Goal: Task Accomplishment & Management: Use online tool/utility

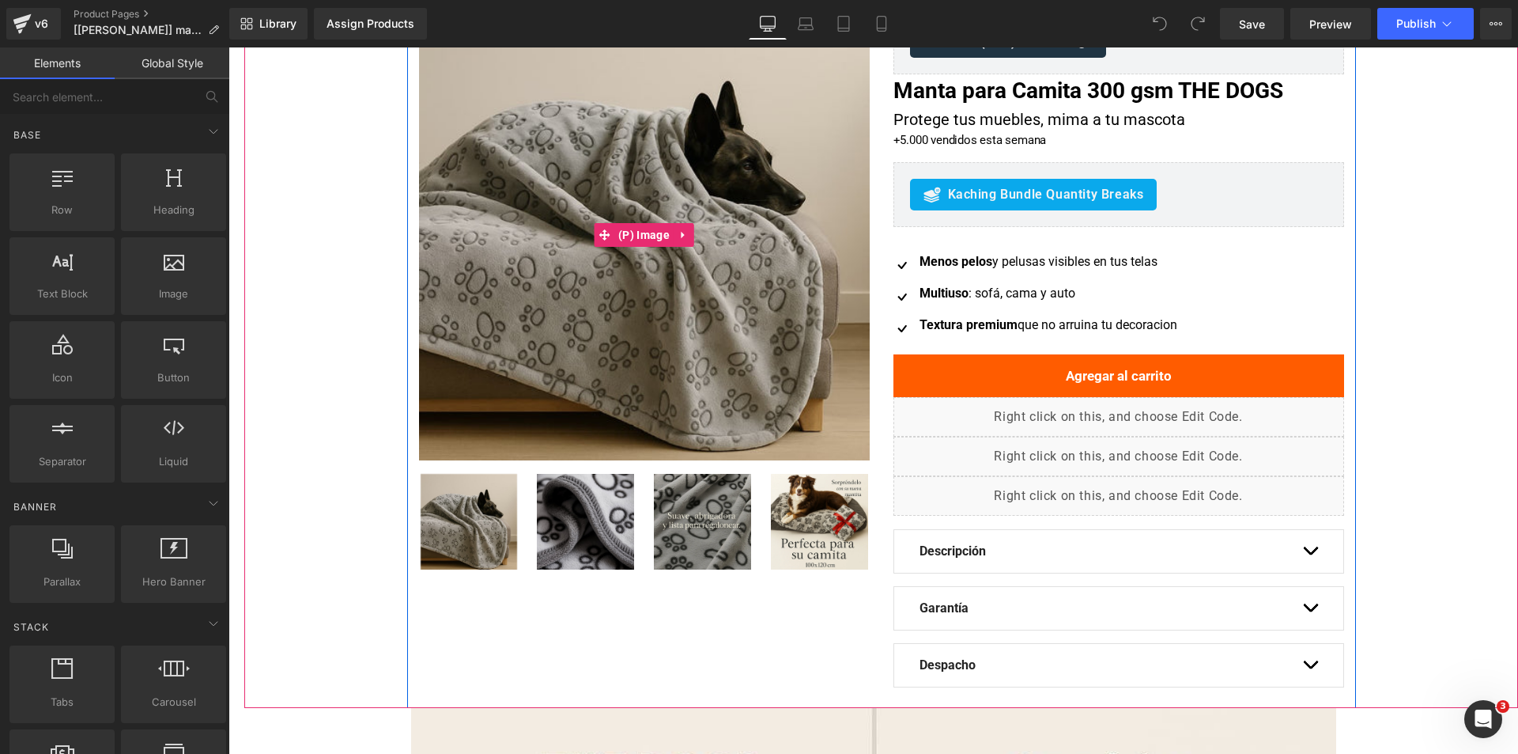
scroll to position [79, 0]
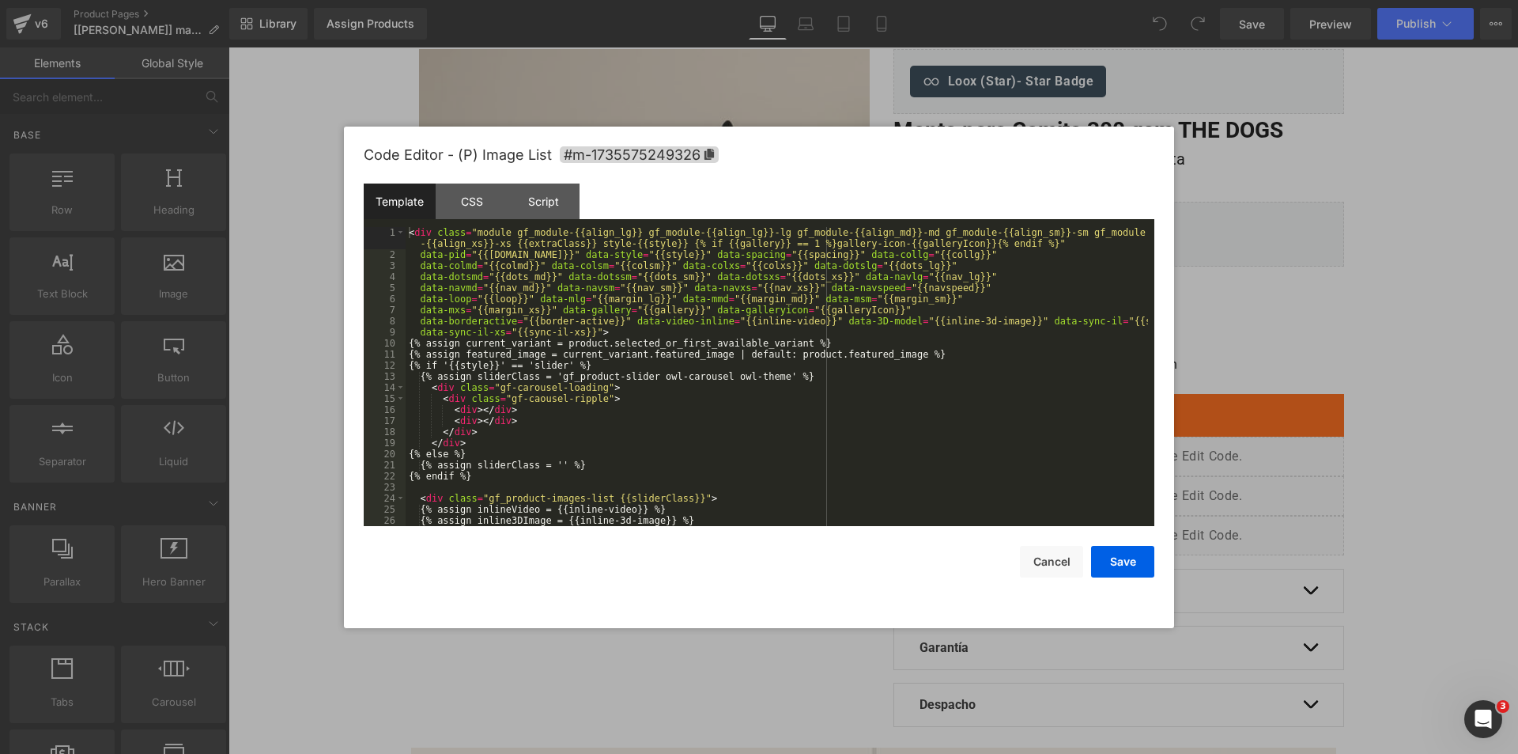
click at [624, 0] on div "You are previewing how the will restyle your page. You can not edit Elements in…" at bounding box center [759, 0] width 1518 height 0
click at [1447, 128] on div at bounding box center [759, 377] width 1518 height 754
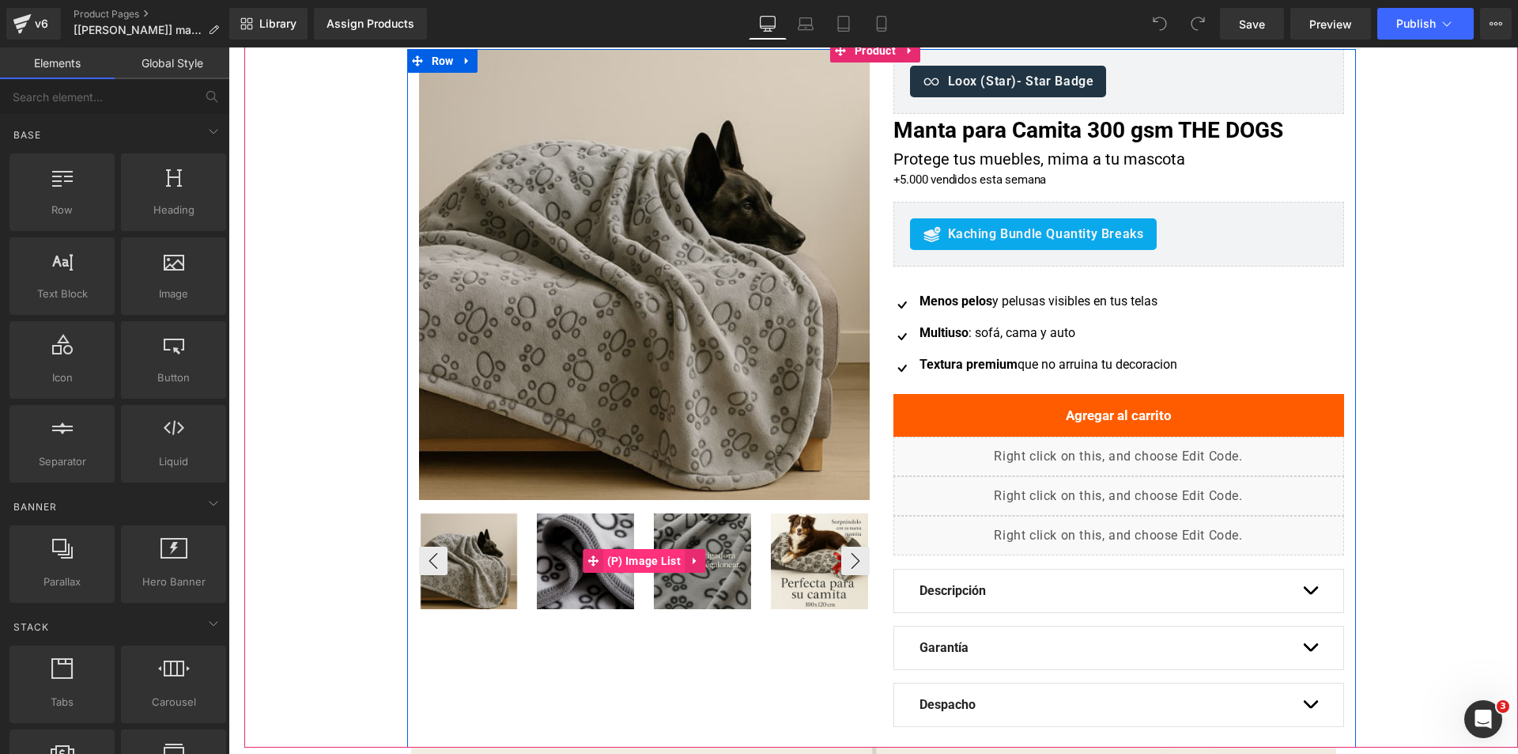
click at [644, 564] on span "(P) Image List" at bounding box center [643, 561] width 81 height 24
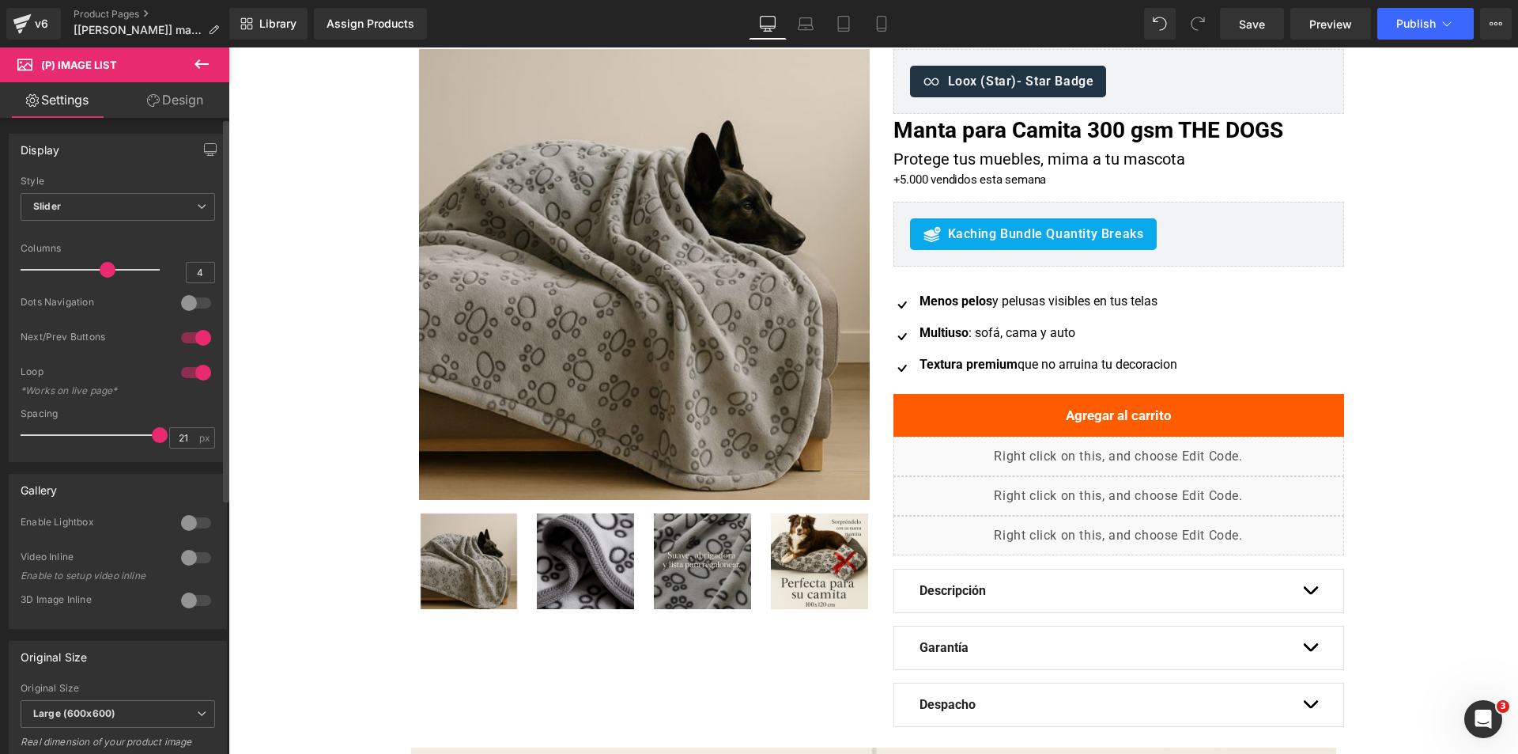
click at [187, 562] on div at bounding box center [196, 557] width 38 height 25
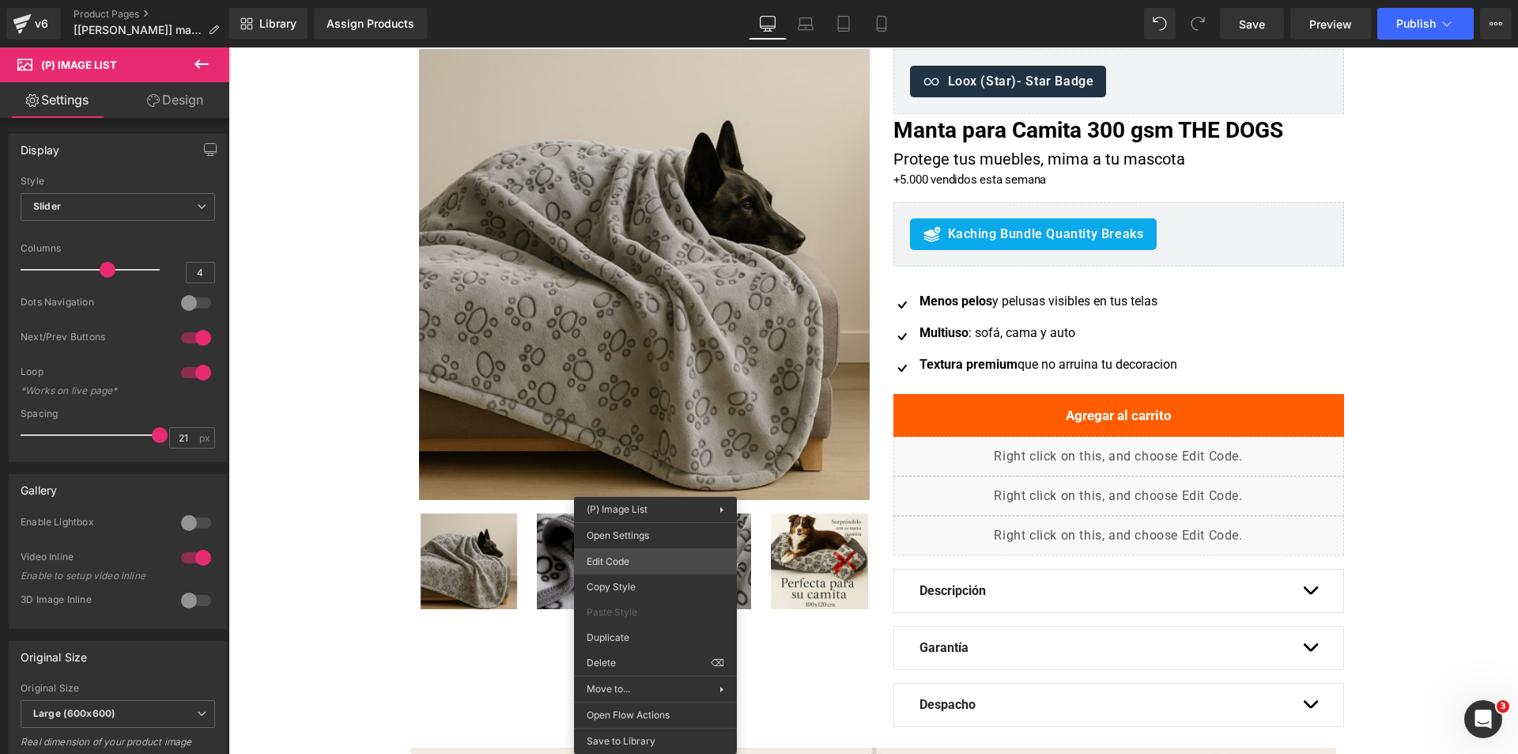
click at [651, 0] on div "(P) Image List You are previewing how the will restyle your page. You can not e…" at bounding box center [759, 0] width 1518 height 0
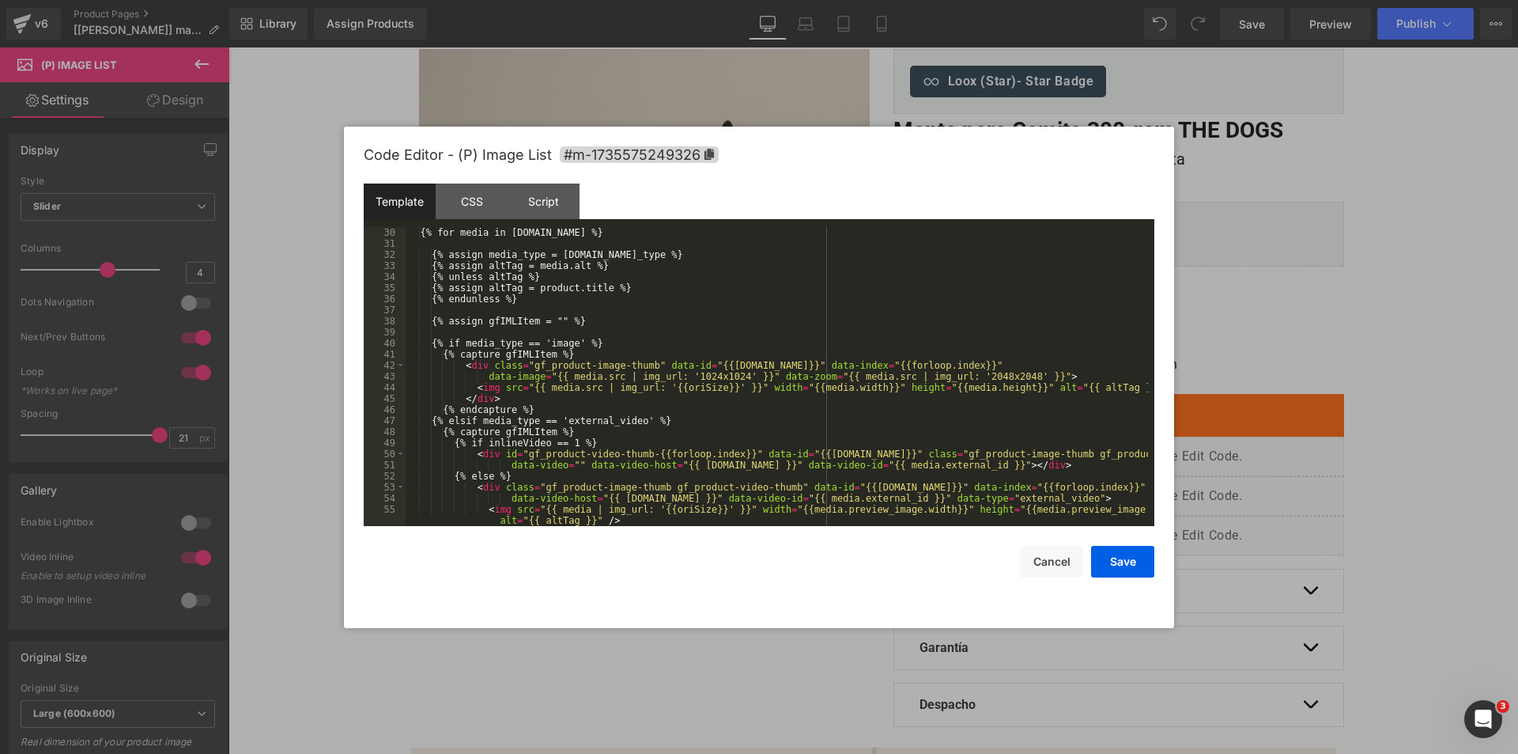
scroll to position [380, 0]
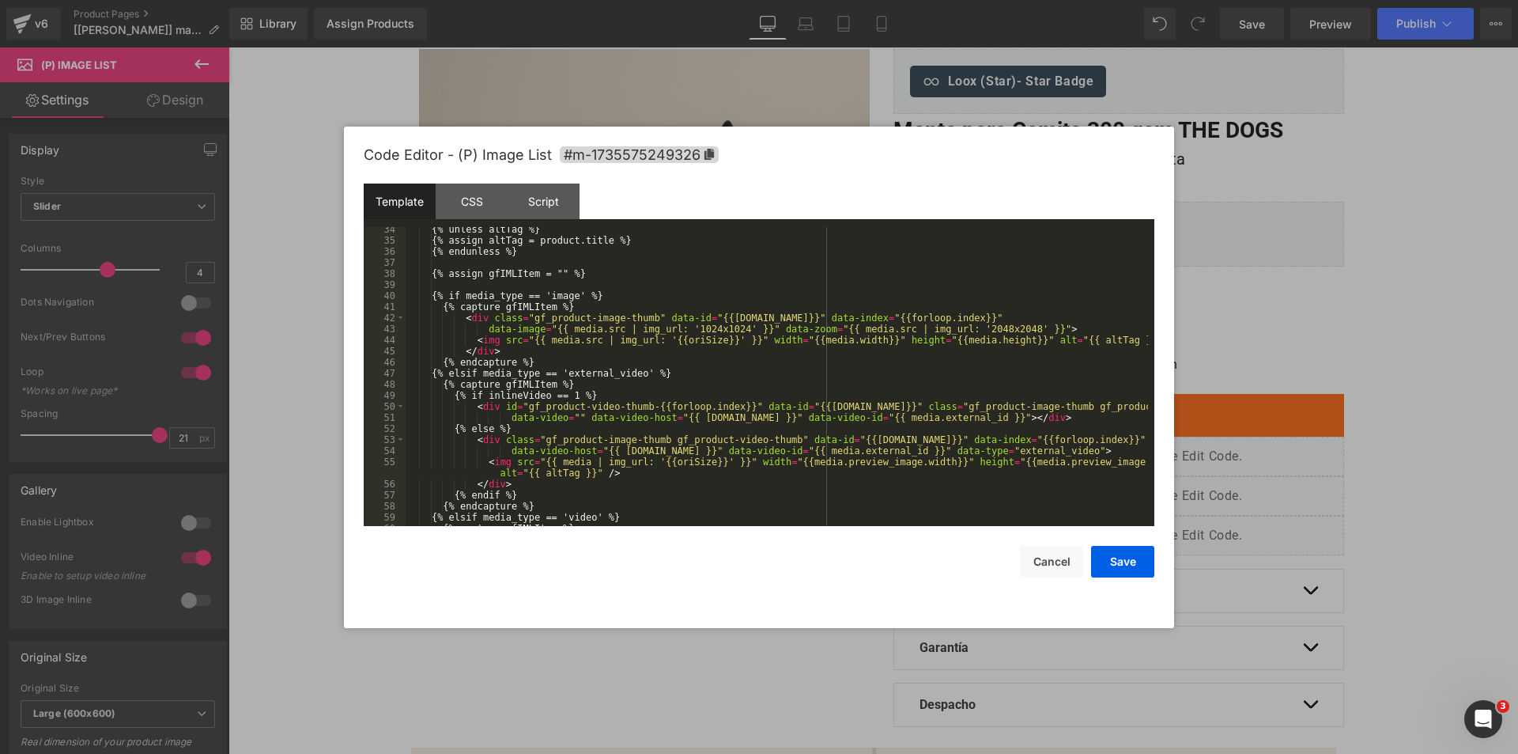
click at [568, 421] on div "{% unless altTag %} {% assign altTag = product.title %} {% endunless %} {% assi…" at bounding box center [777, 384] width 743 height 321
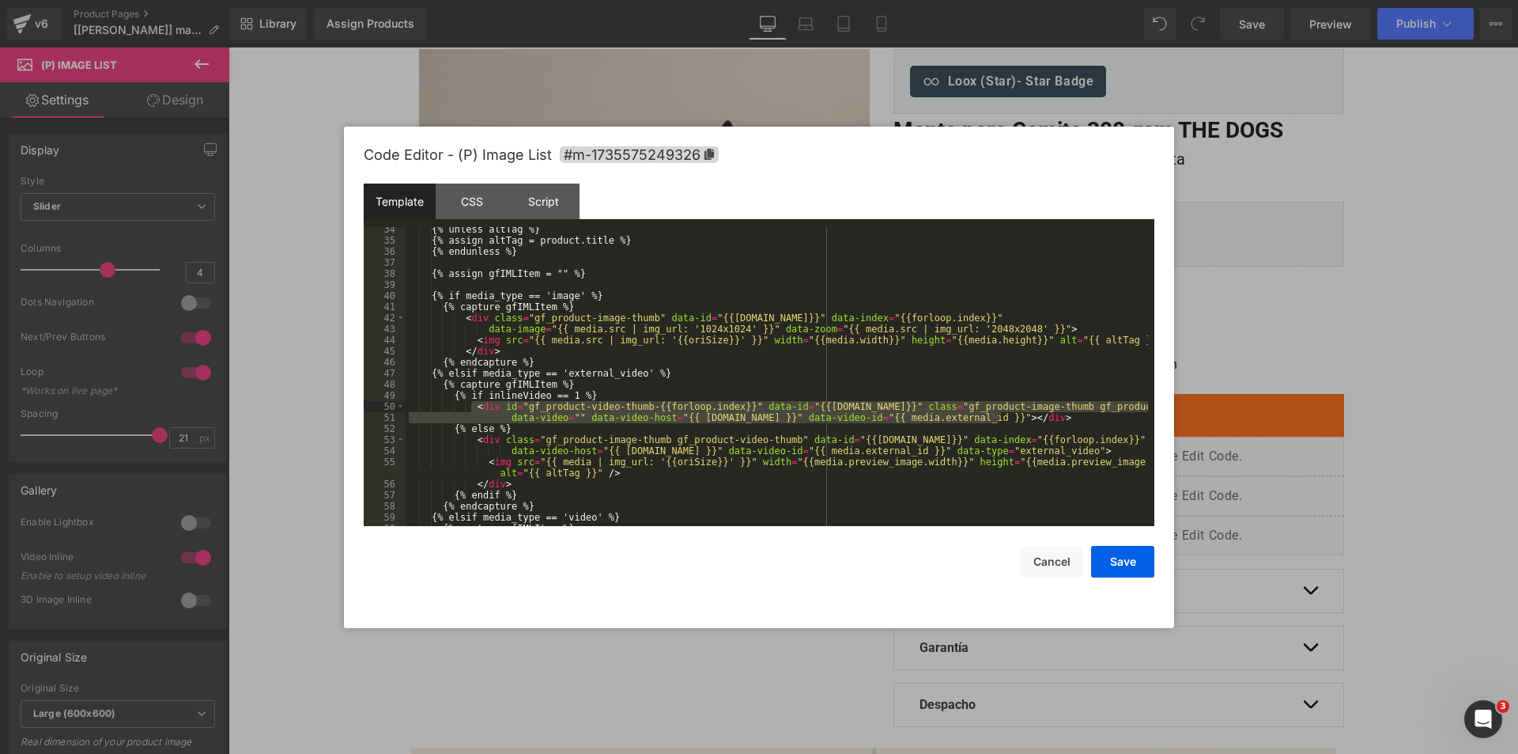
drag, startPoint x: 1013, startPoint y: 417, endPoint x: 472, endPoint y: 408, distance: 540.9
click at [472, 408] on div "{% unless altTag %} {% assign altTag = product.title %} {% endunless %} {% assi…" at bounding box center [777, 384] width 743 height 321
click at [505, 391] on div "{% unless altTag %} {% assign altTag = product.title %} {% endunless %} {% assi…" at bounding box center [777, 384] width 743 height 321
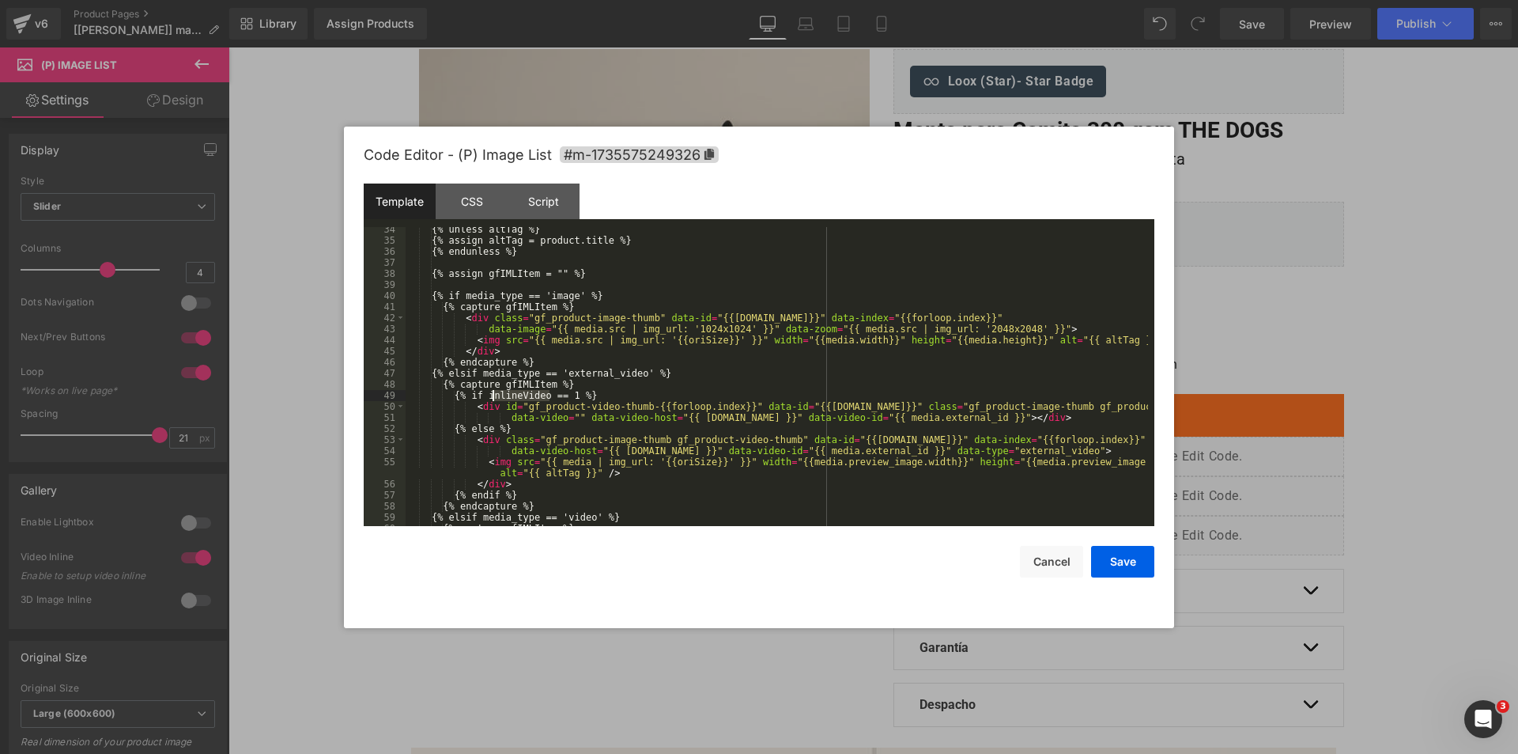
click at [505, 391] on div "{% unless altTag %} {% assign altTag = product.title %} {% endunless %} {% assi…" at bounding box center [777, 384] width 743 height 321
click at [718, 370] on div "{% unless altTag %} {% assign altTag = product.title %} {% endunless %} {% assi…" at bounding box center [777, 384] width 743 height 321
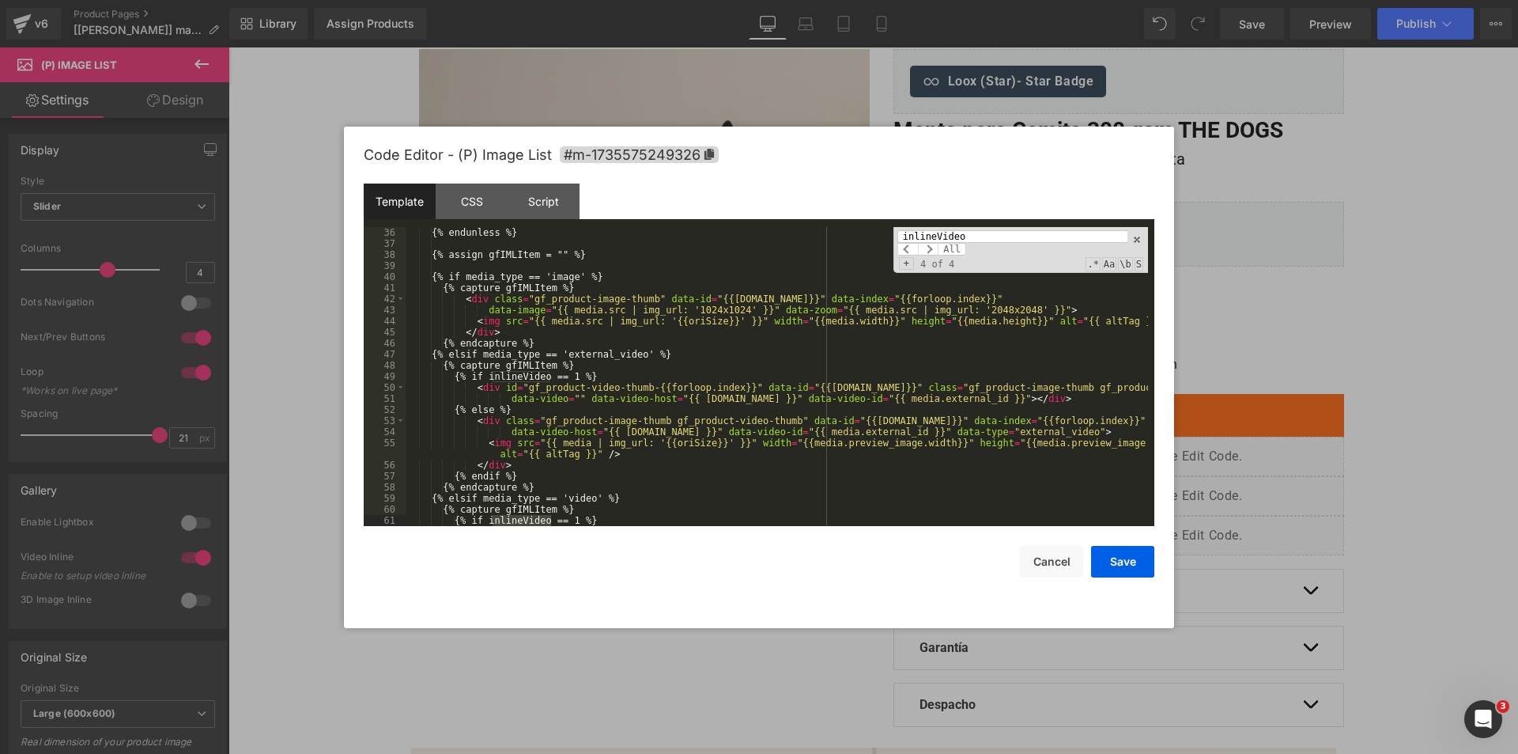
scroll to position [493, 0]
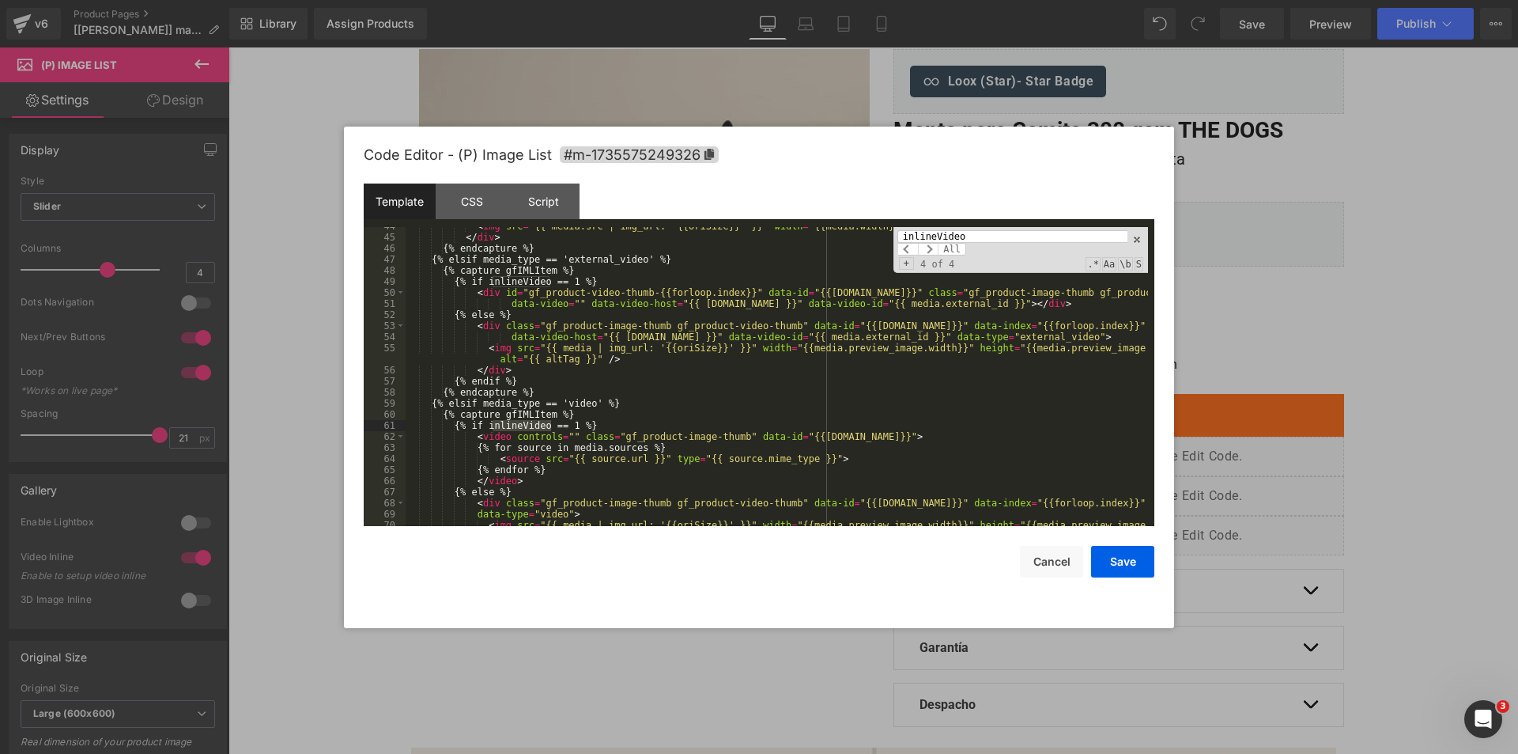
type input "inlineVideo"
click at [553, 474] on div "< img src = "{{ media.src | img_url: '{{oriSize}}' }}" width = "{{media.width}}…" at bounding box center [777, 387] width 743 height 332
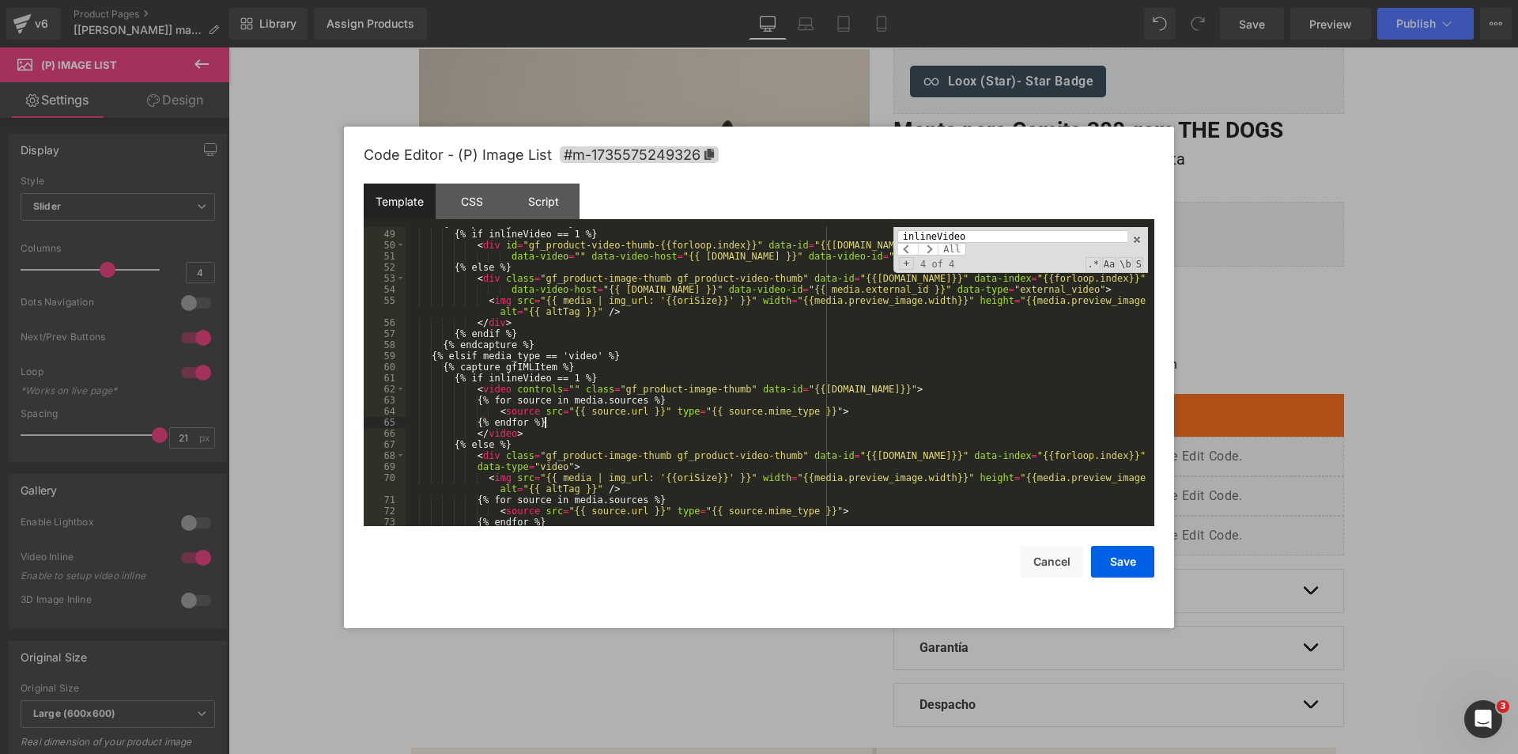
scroll to position [588, 0]
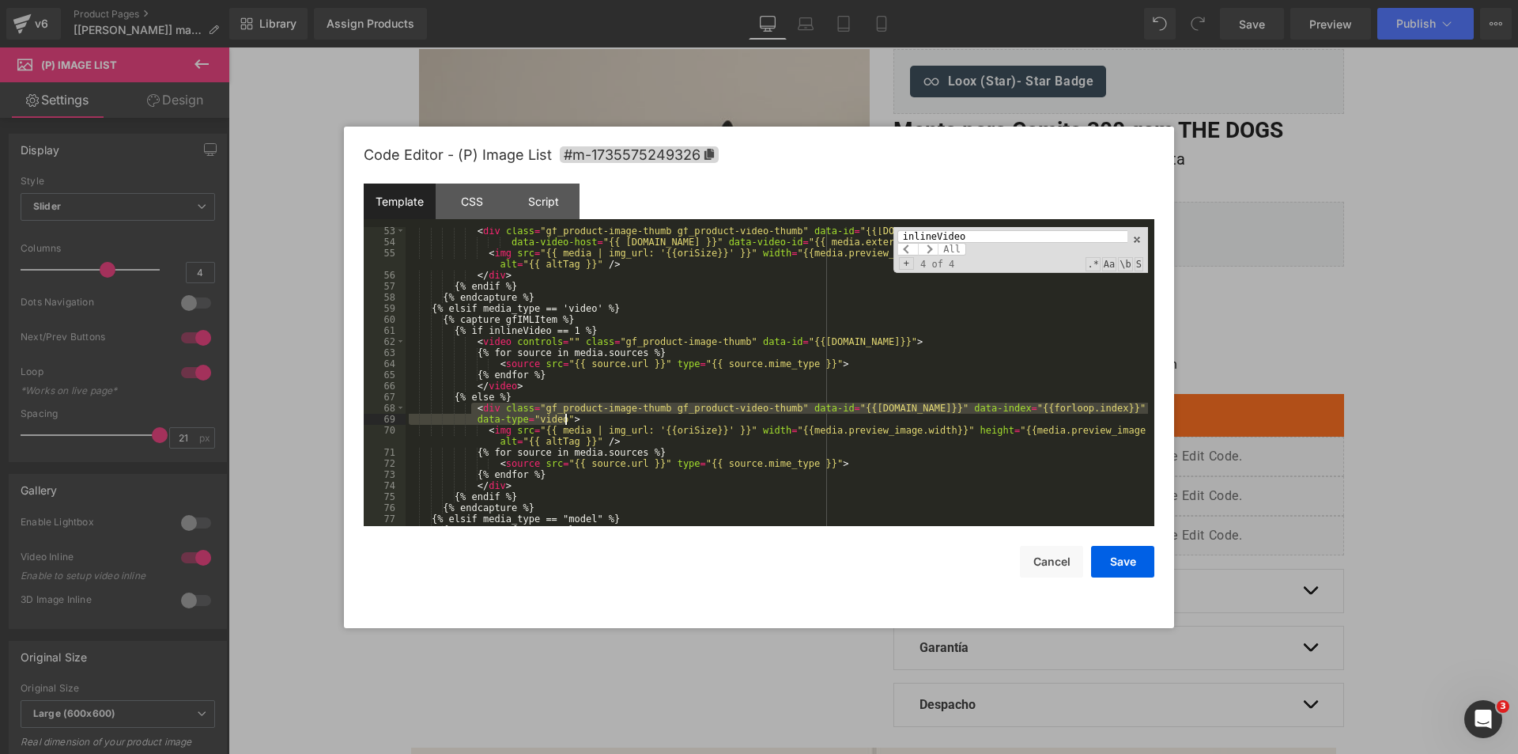
drag, startPoint x: 470, startPoint y: 407, endPoint x: 585, endPoint y: 418, distance: 115.2
click at [585, 418] on div "< div class = "gf_product-image-thumb gf_product-video-thumb" data-id = "{{[DOM…" at bounding box center [777, 385] width 743 height 321
click at [620, 332] on div "< div class = "gf_product-image-thumb gf_product-video-thumb" data-id = "{{[DOM…" at bounding box center [777, 385] width 743 height 321
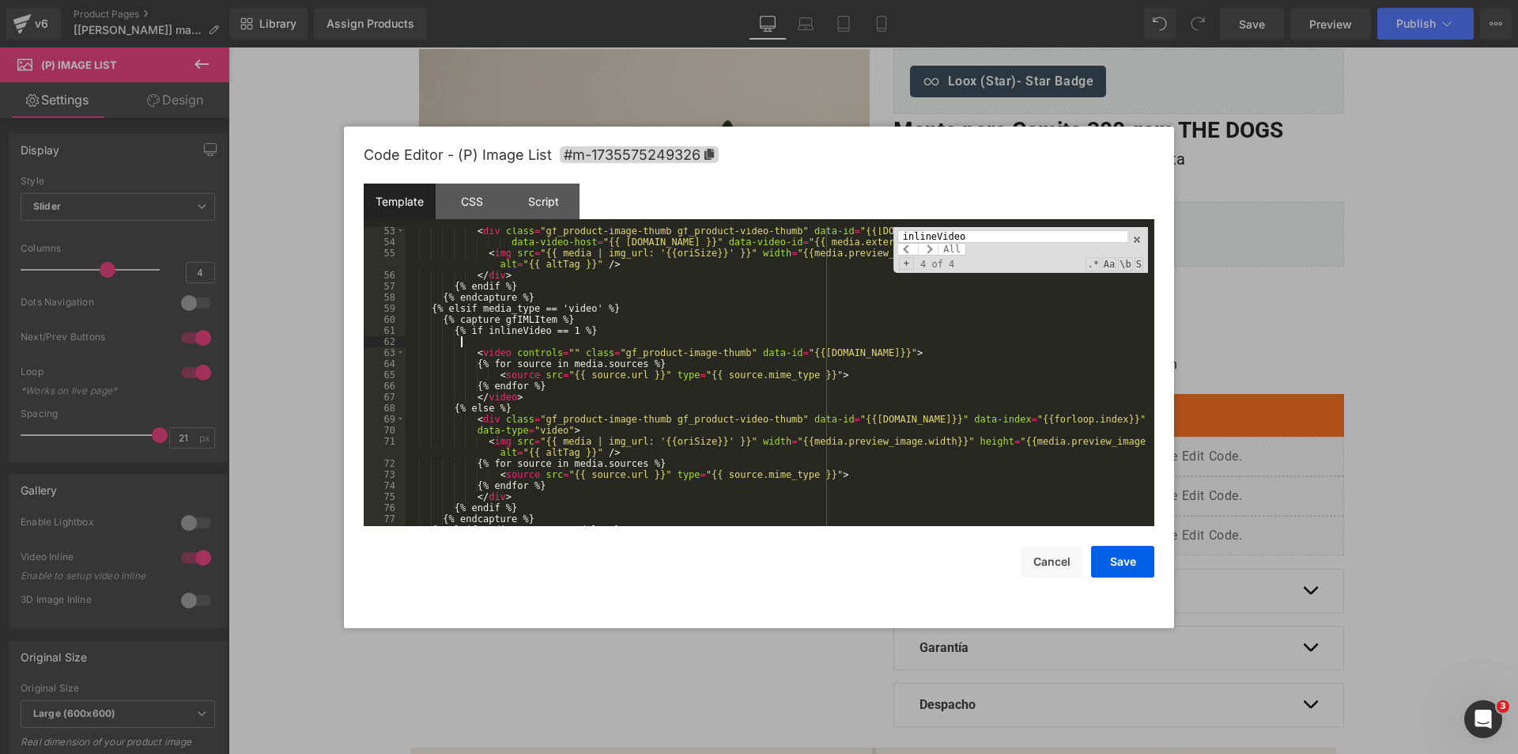
paste textarea
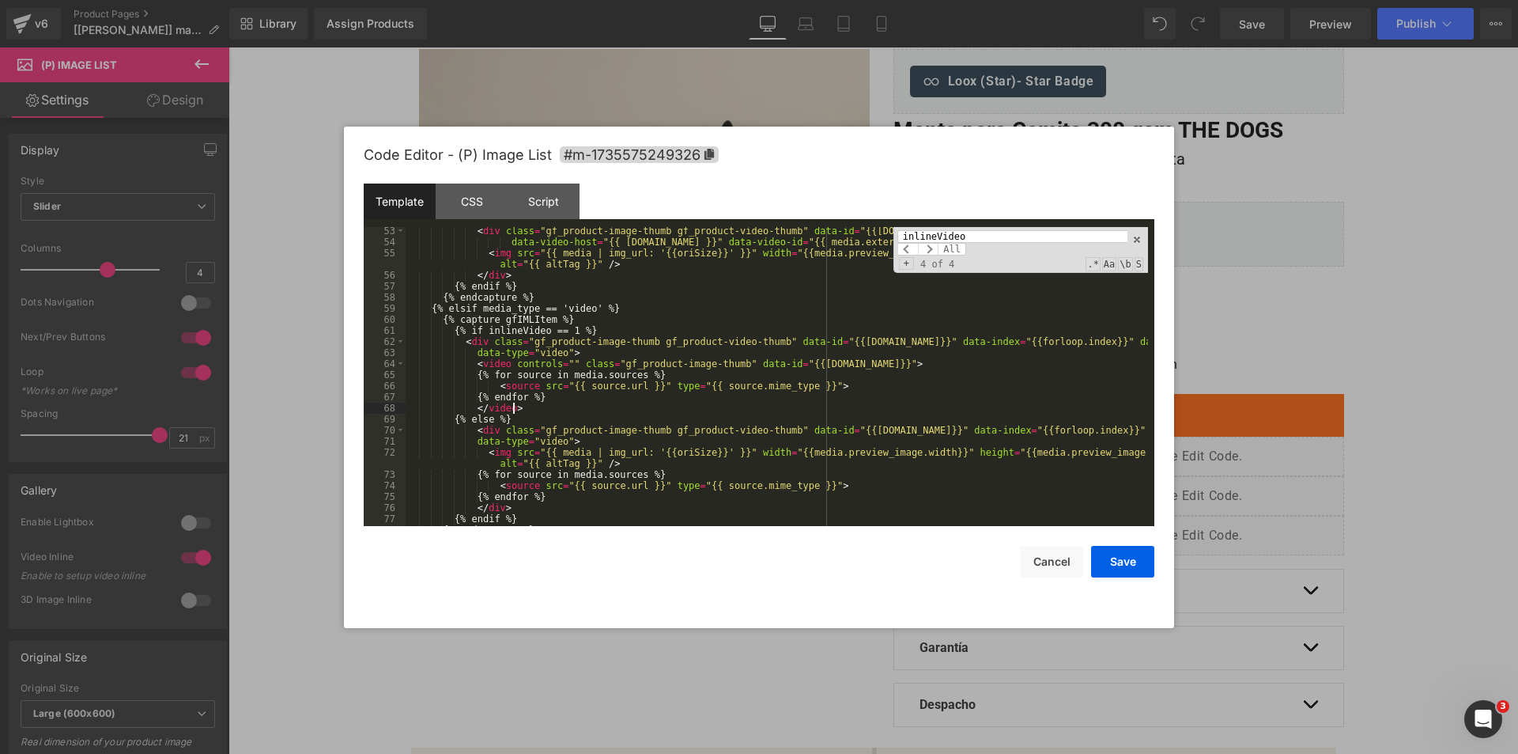
click at [538, 406] on div "< div class = "gf_product-image-thumb gf_product-video-thumb" data-id = "{{[DOM…" at bounding box center [777, 385] width 743 height 321
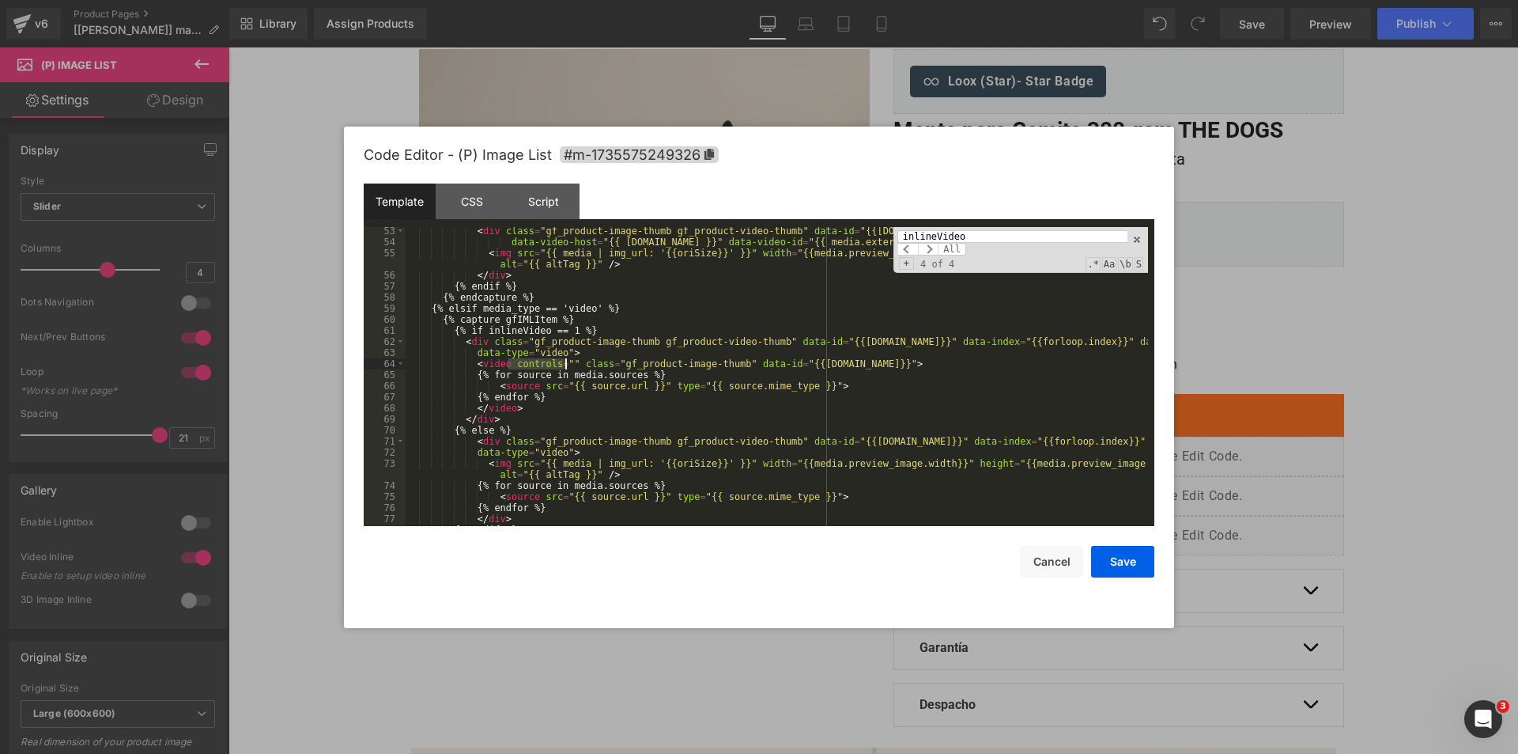
drag, startPoint x: 507, startPoint y: 361, endPoint x: 564, endPoint y: 363, distance: 57.0
click at [564, 363] on div "< div class = "gf_product-image-thumb gf_product-video-thumb" data-id = "{{[DOM…" at bounding box center [777, 385] width 743 height 321
click at [1117, 568] on button "Save" at bounding box center [1122, 562] width 63 height 32
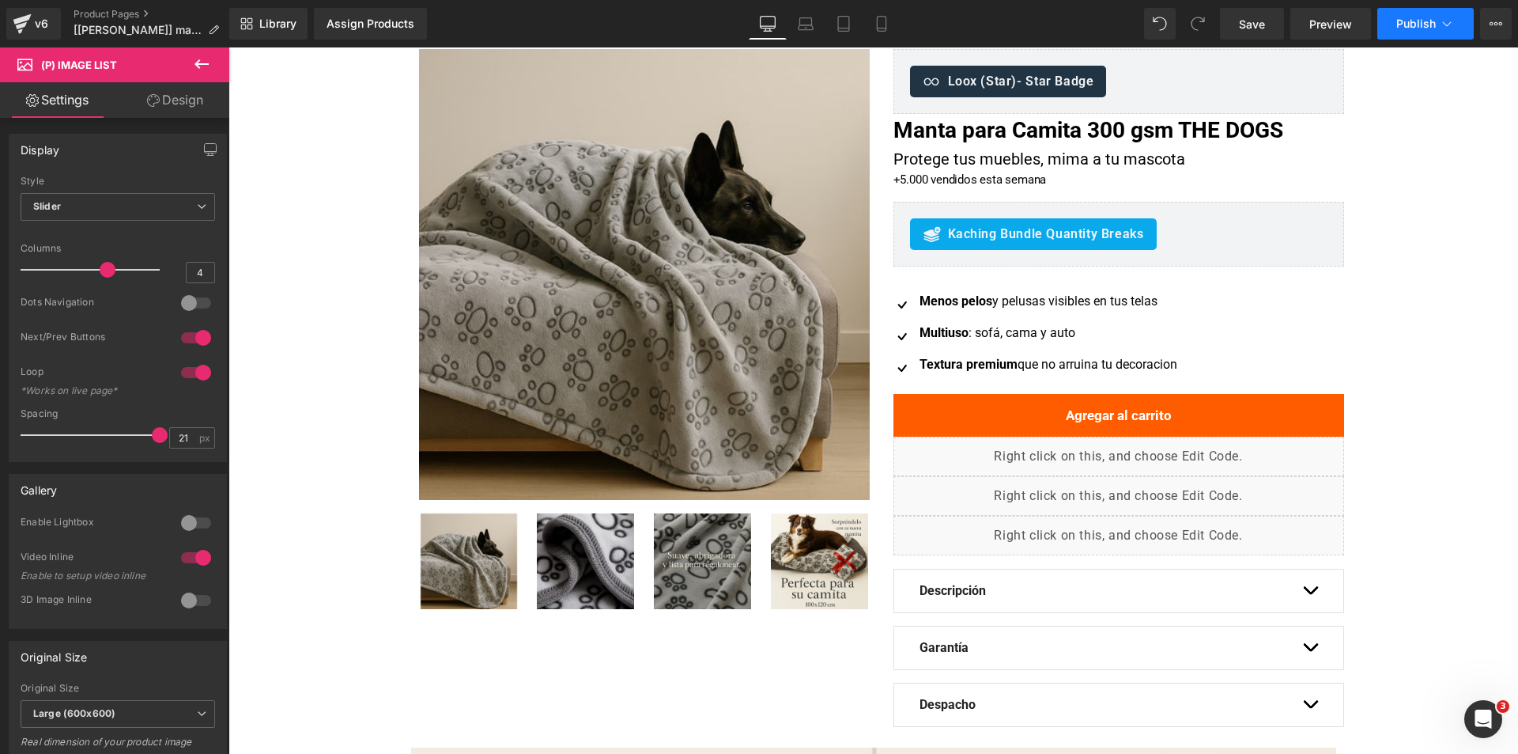
click at [1396, 31] on button "Publish" at bounding box center [1425, 24] width 96 height 32
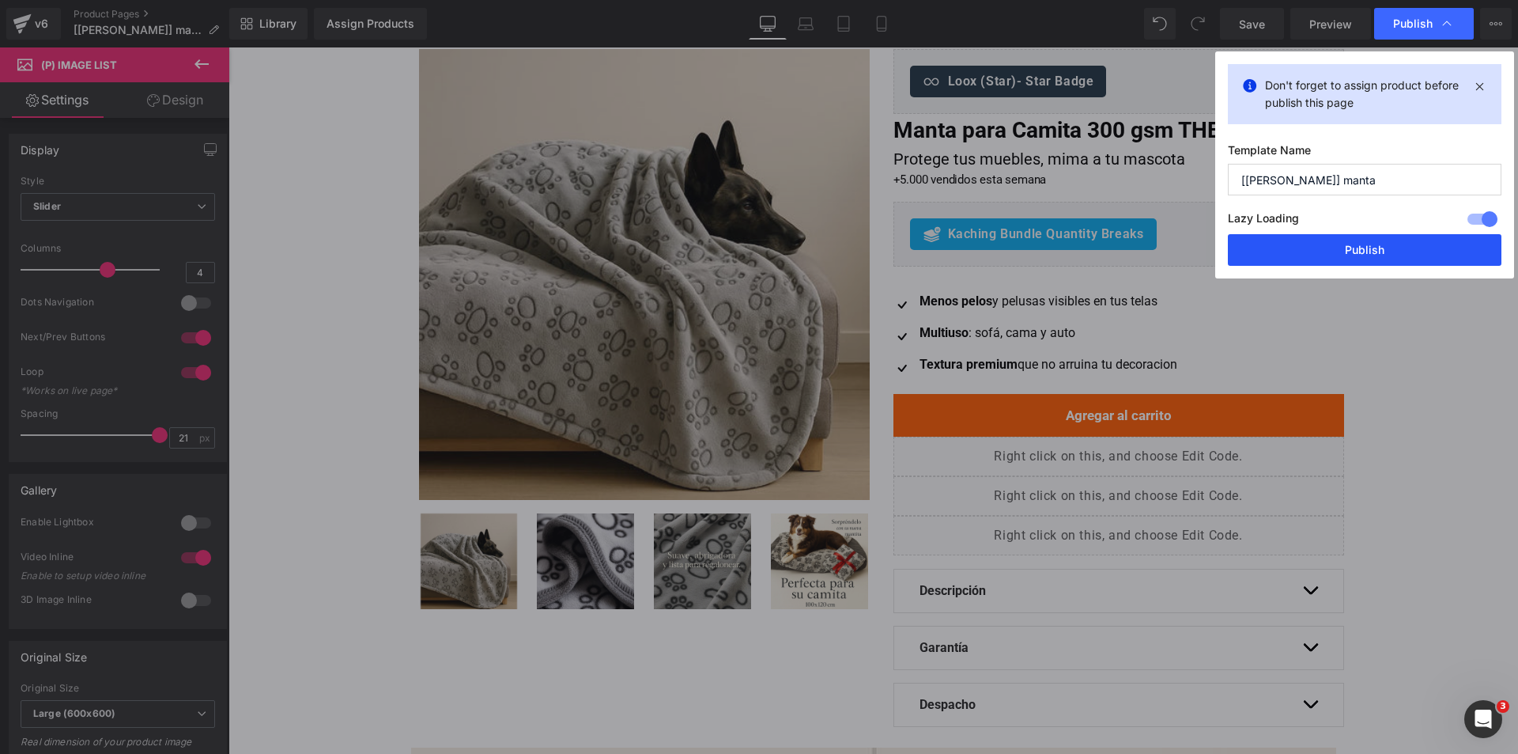
drag, startPoint x: 1302, startPoint y: 265, endPoint x: 1070, endPoint y: 232, distance: 234.1
click at [1302, 265] on button "Publish" at bounding box center [1365, 250] width 274 height 32
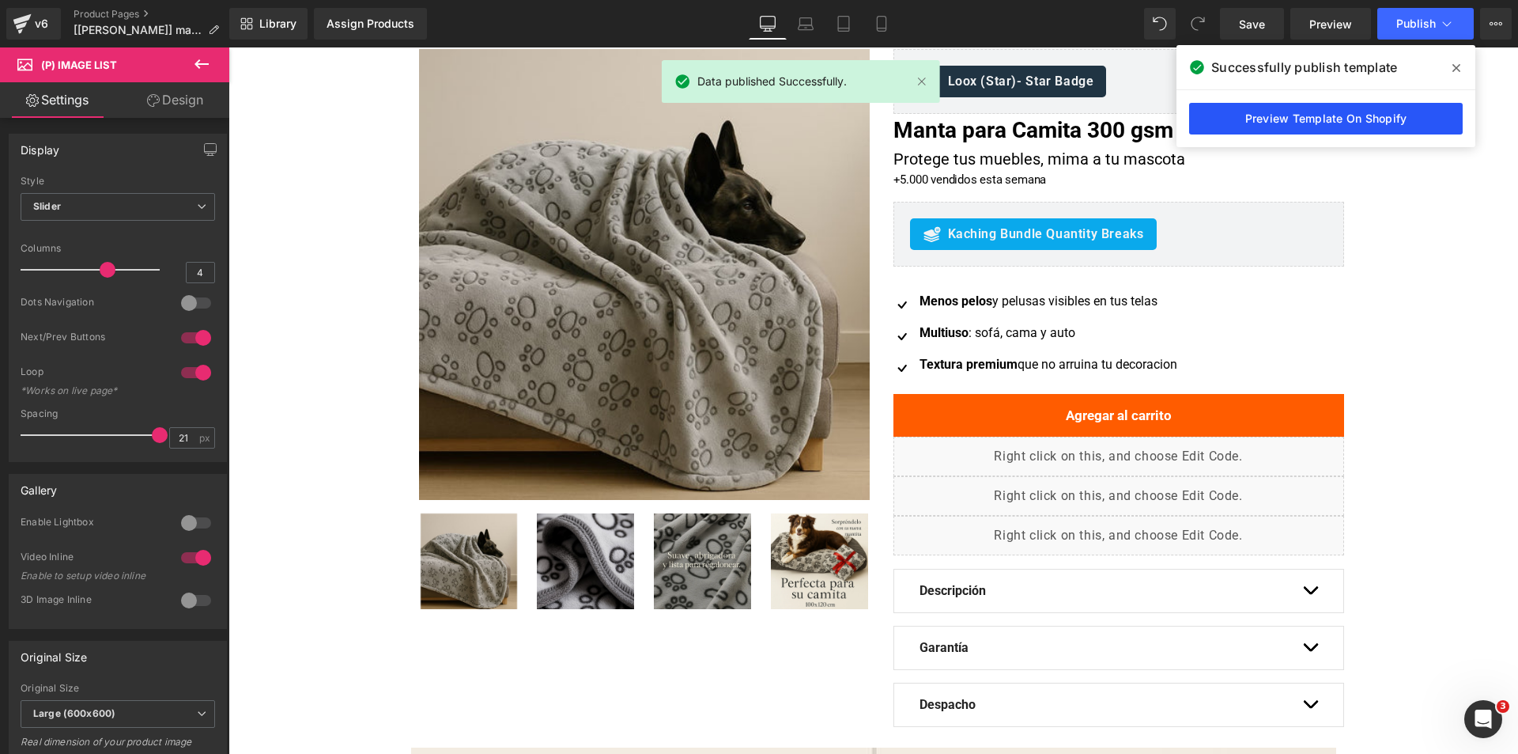
click at [1278, 124] on link "Preview Template On Shopify" at bounding box center [1326, 119] width 274 height 32
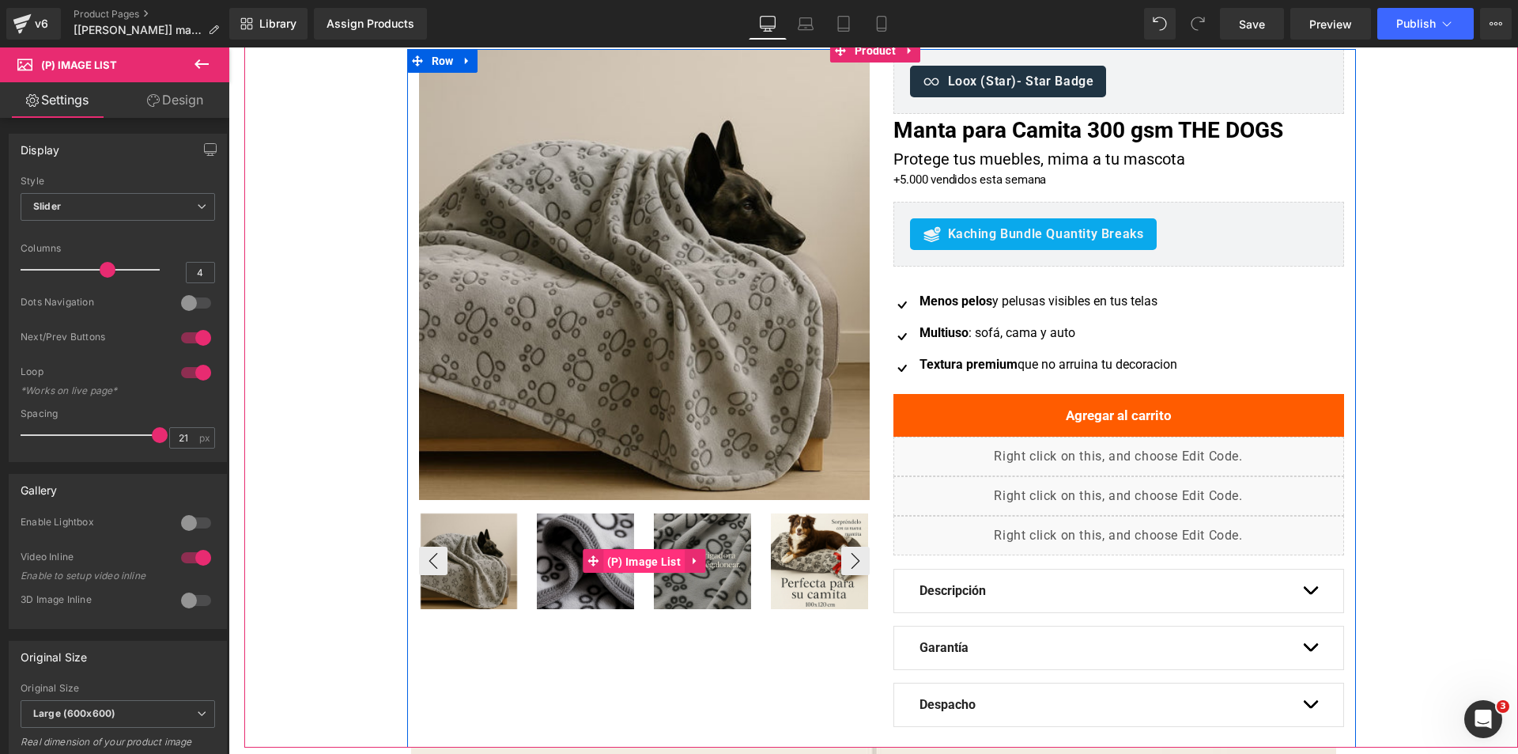
click at [635, 557] on span "(P) Image List" at bounding box center [643, 562] width 81 height 24
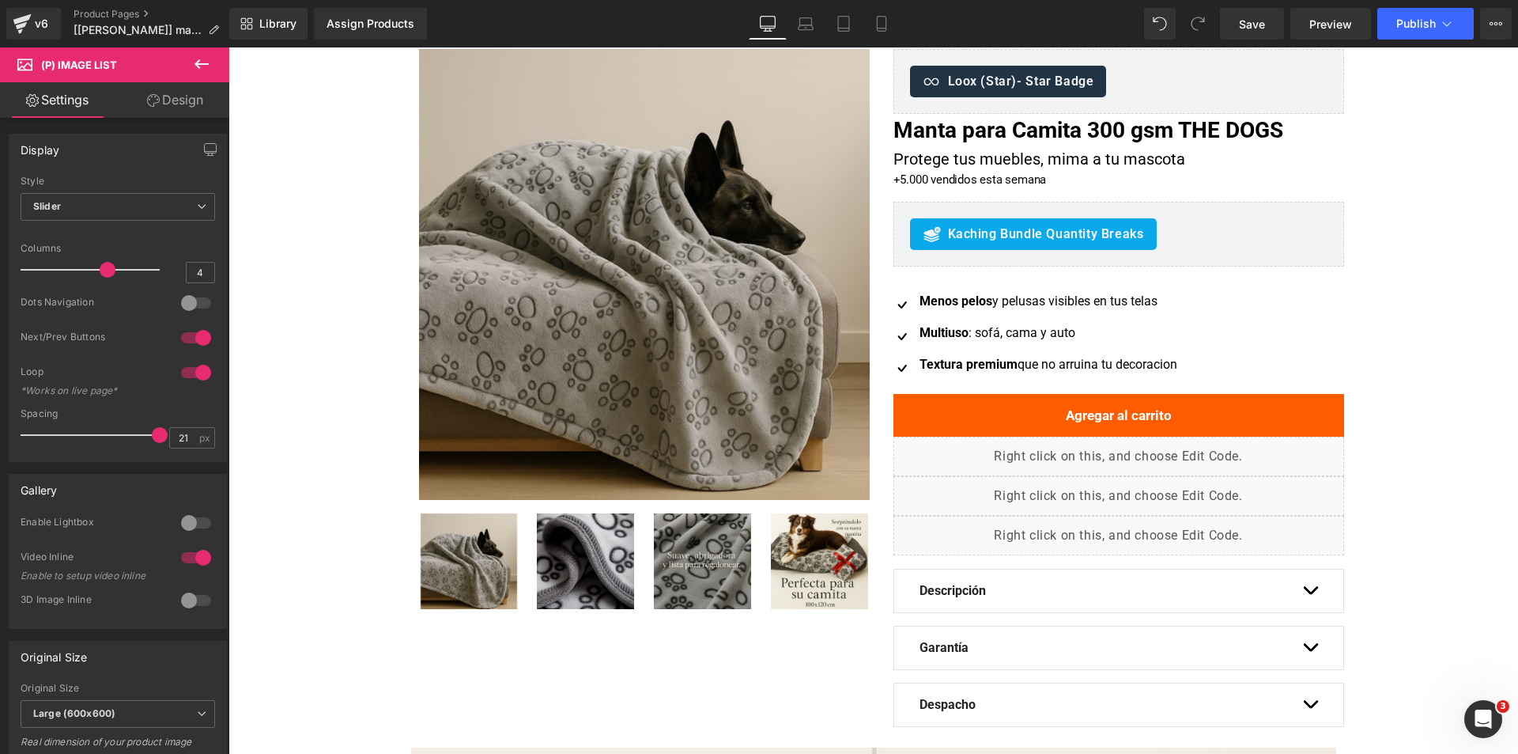
click at [162, 105] on link "Design" at bounding box center [175, 100] width 115 height 36
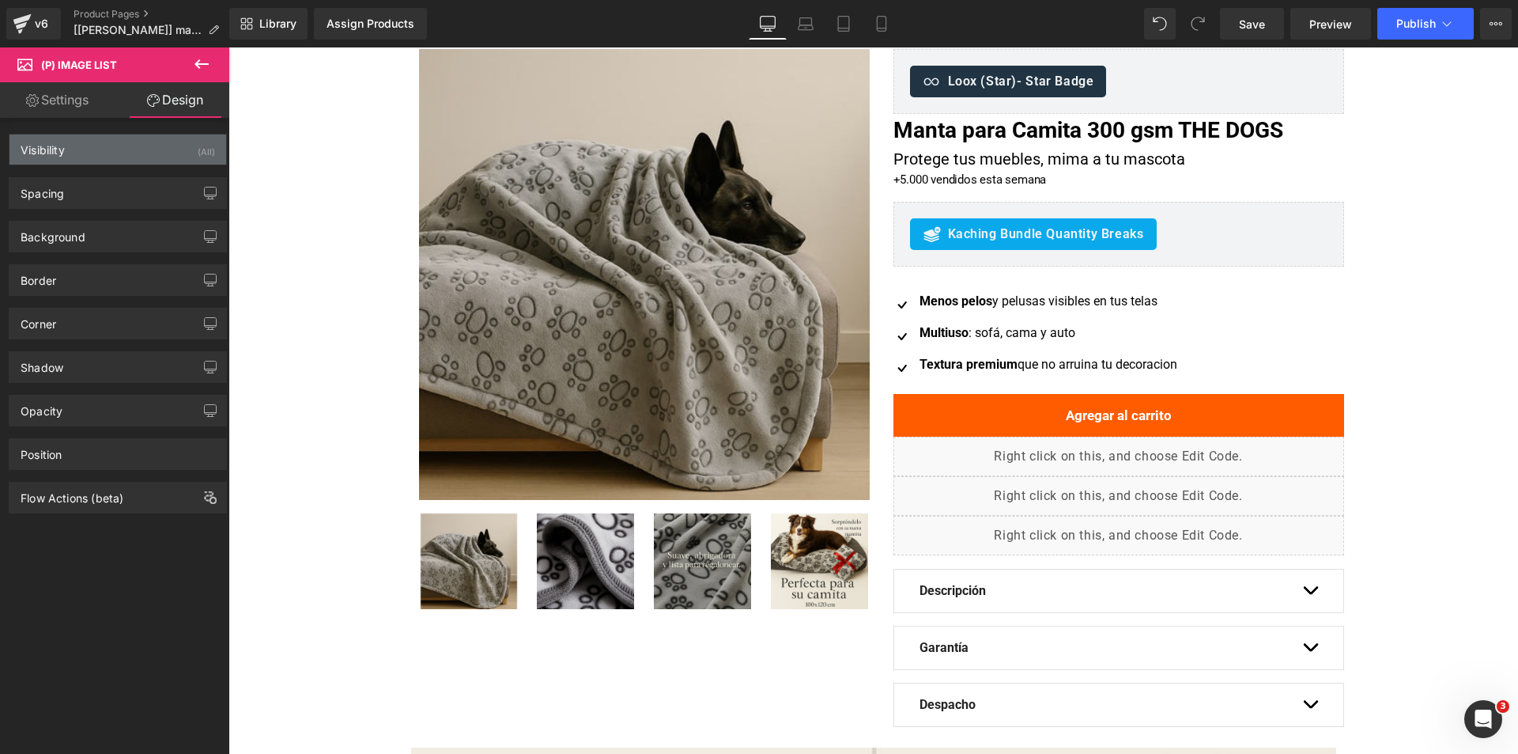
click at [198, 149] on div "(All)" at bounding box center [206, 147] width 17 height 26
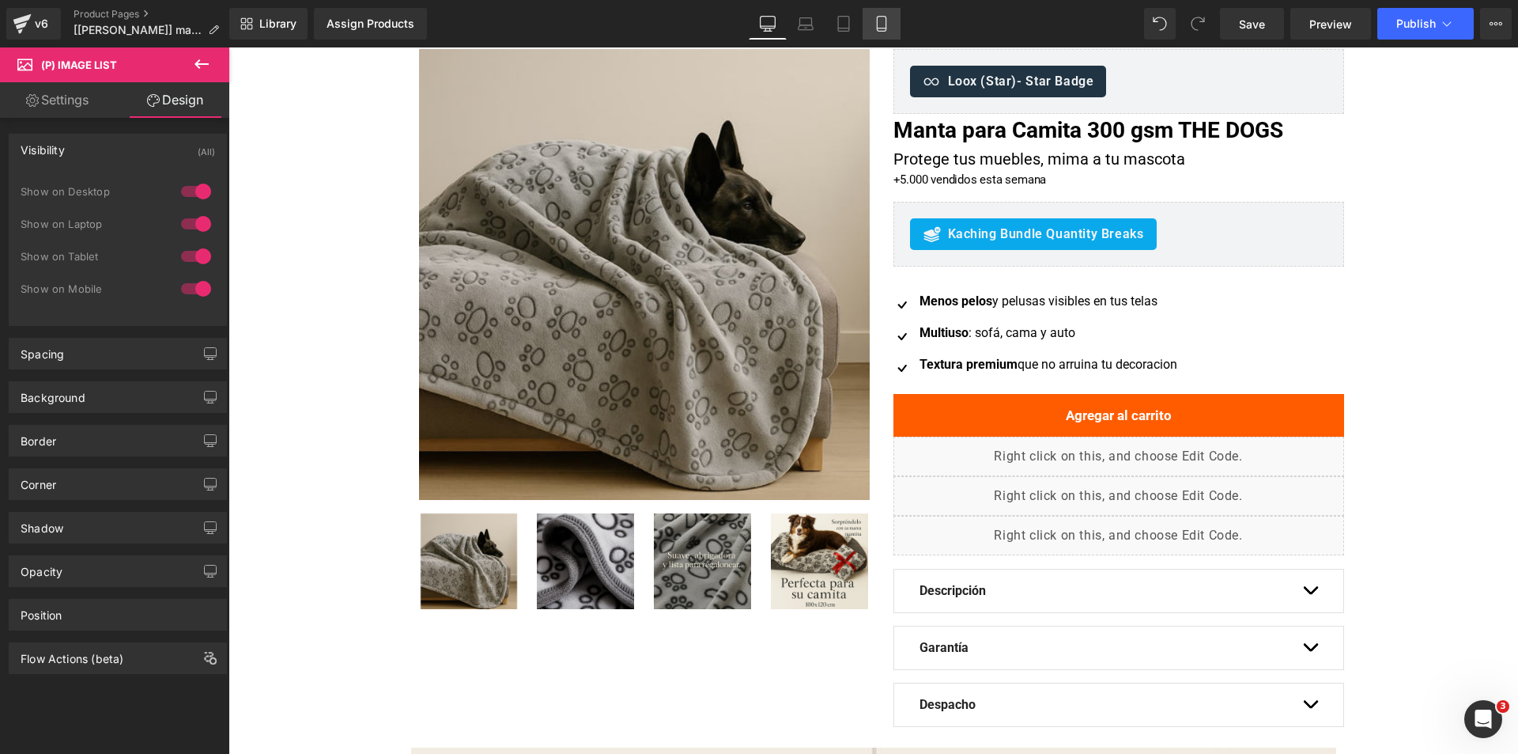
click at [886, 23] on icon at bounding box center [881, 24] width 9 height 15
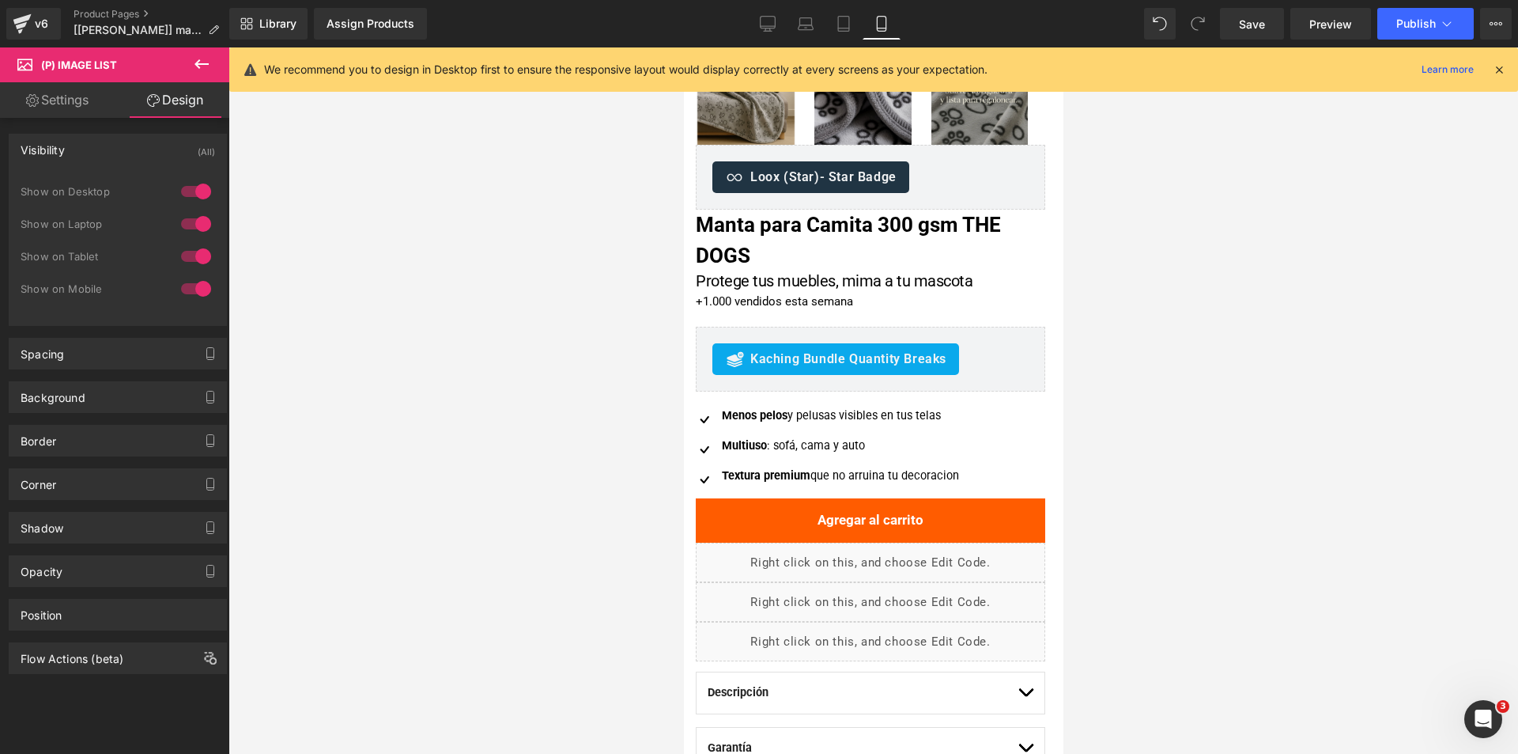
scroll to position [0, 0]
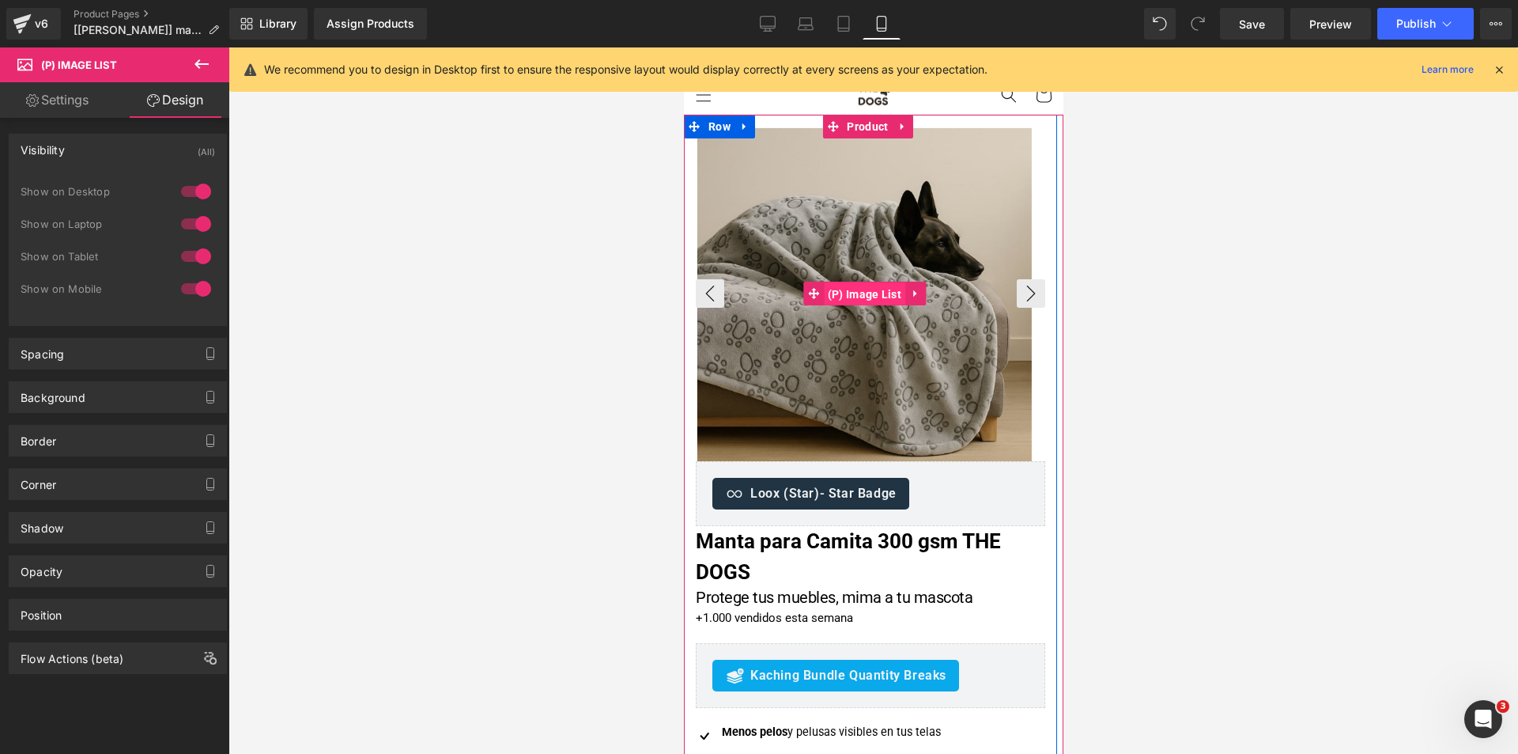
click at [856, 299] on span "(P) Image List" at bounding box center [863, 294] width 81 height 24
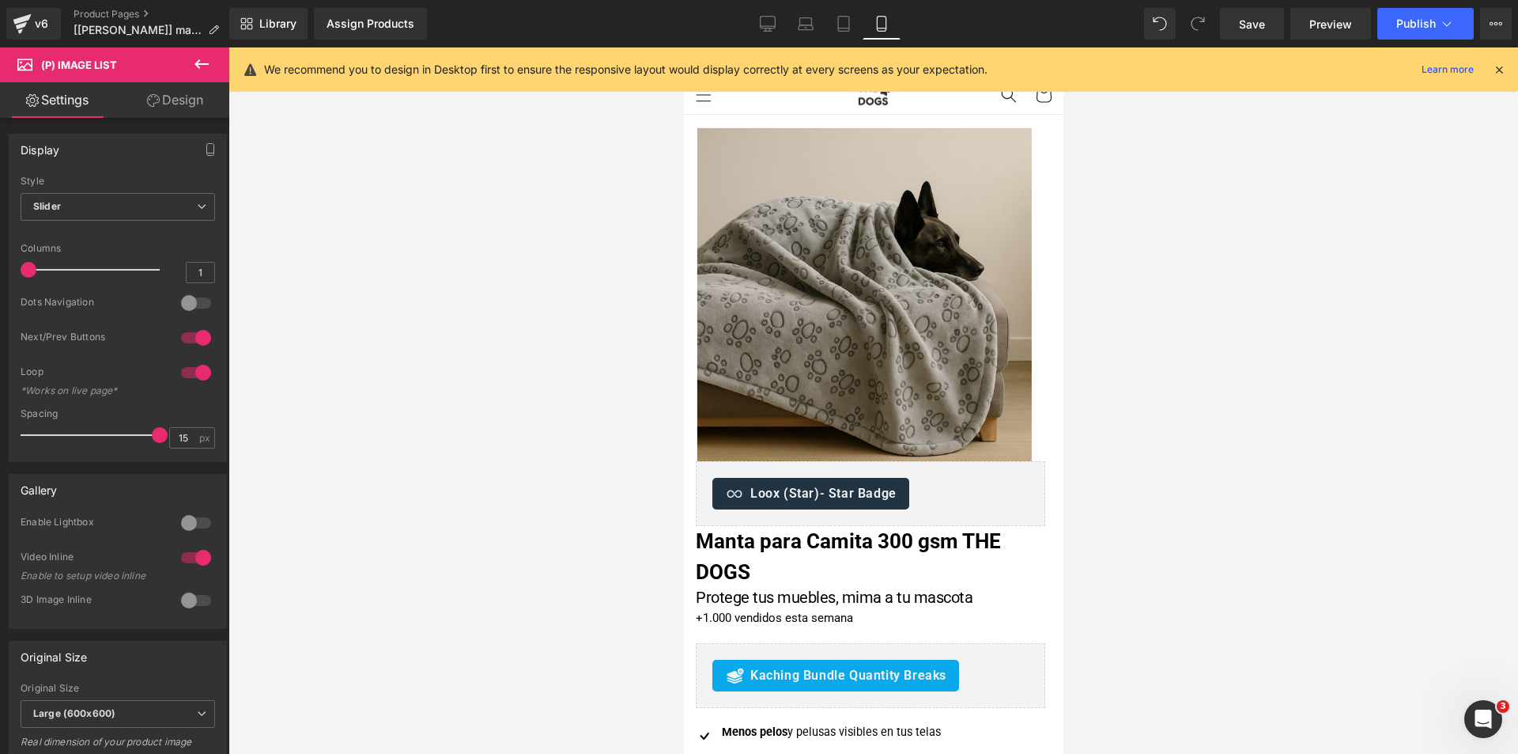
click at [183, 106] on link "Design" at bounding box center [175, 100] width 115 height 36
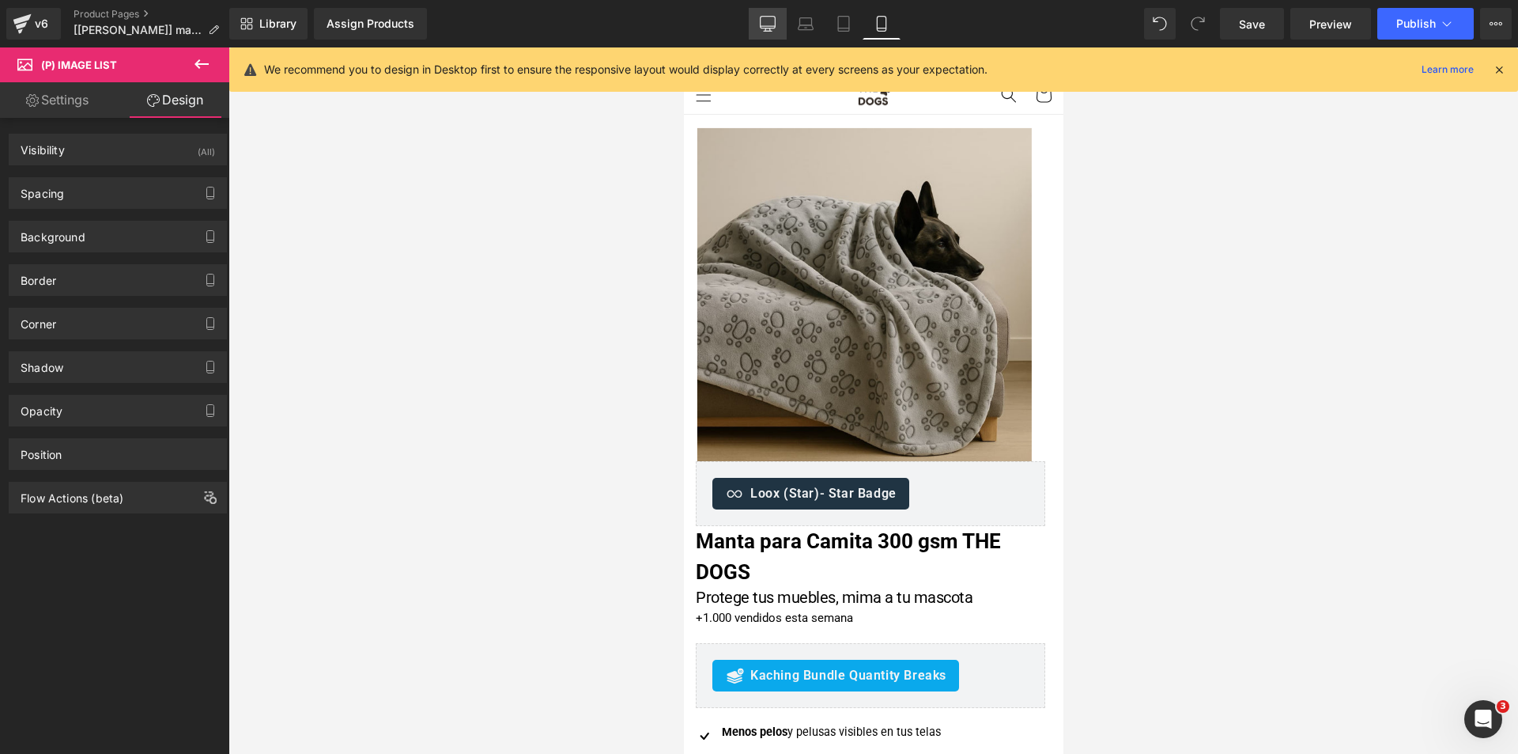
click at [769, 21] on icon at bounding box center [768, 24] width 16 height 16
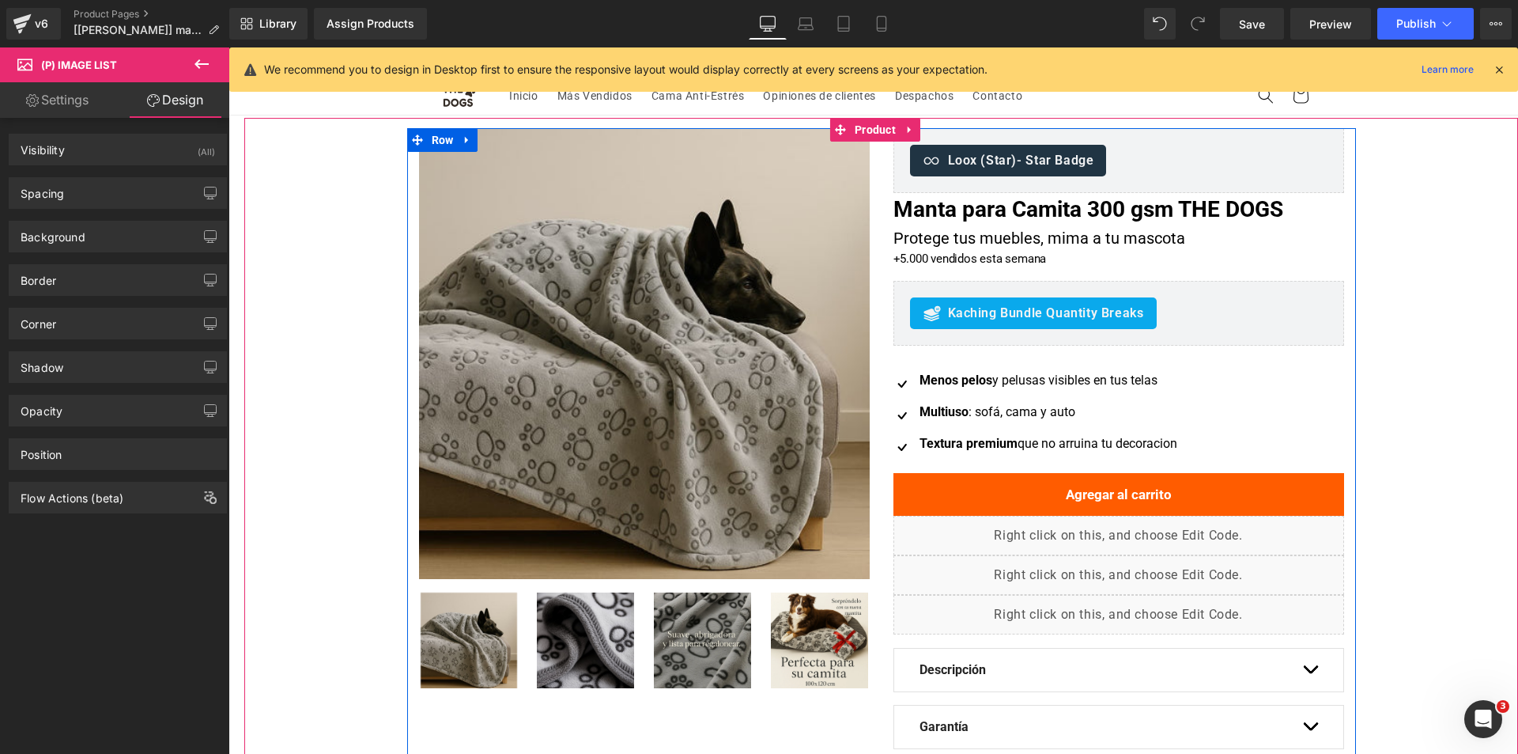
click at [639, 331] on img at bounding box center [644, 353] width 451 height 451
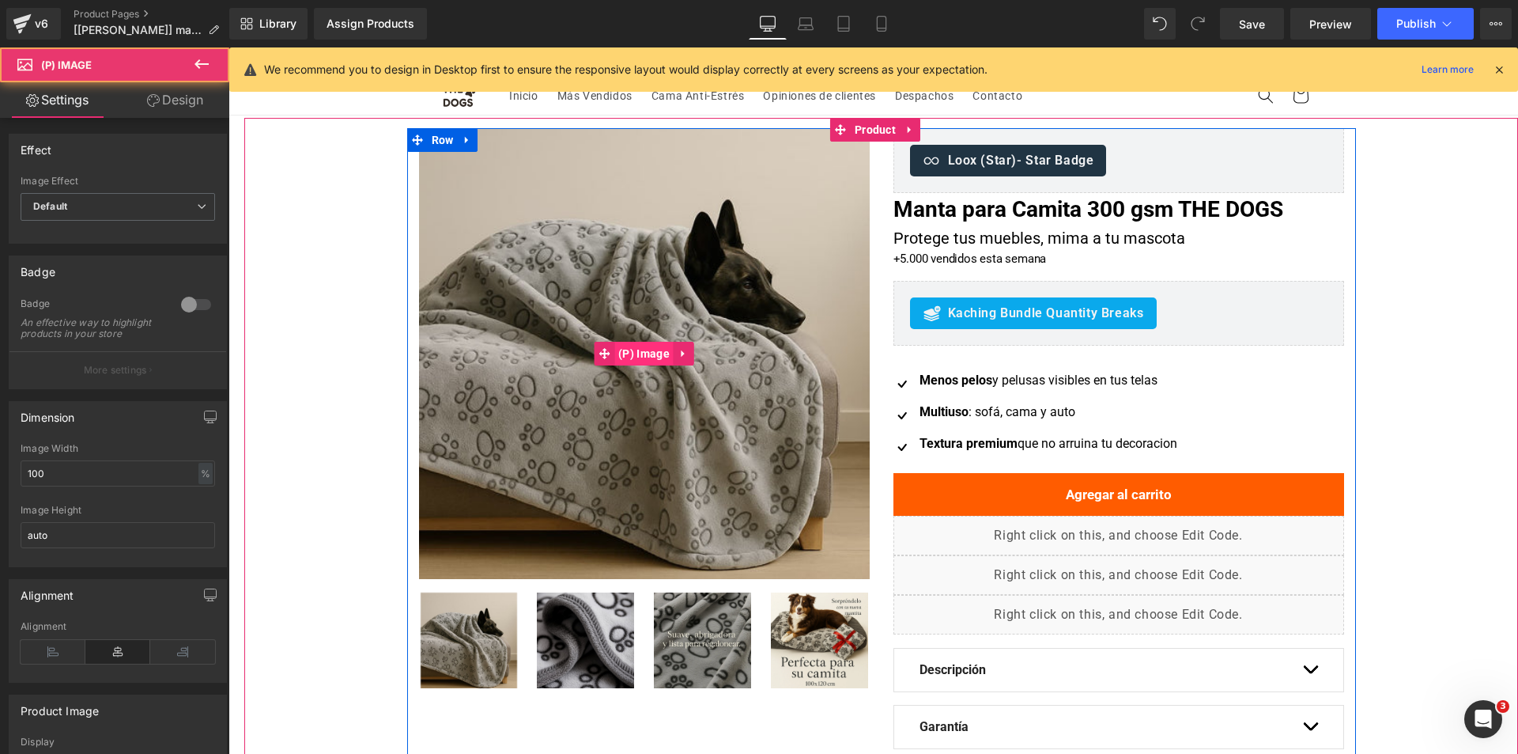
click at [619, 353] on span "(P) Image" at bounding box center [643, 354] width 59 height 24
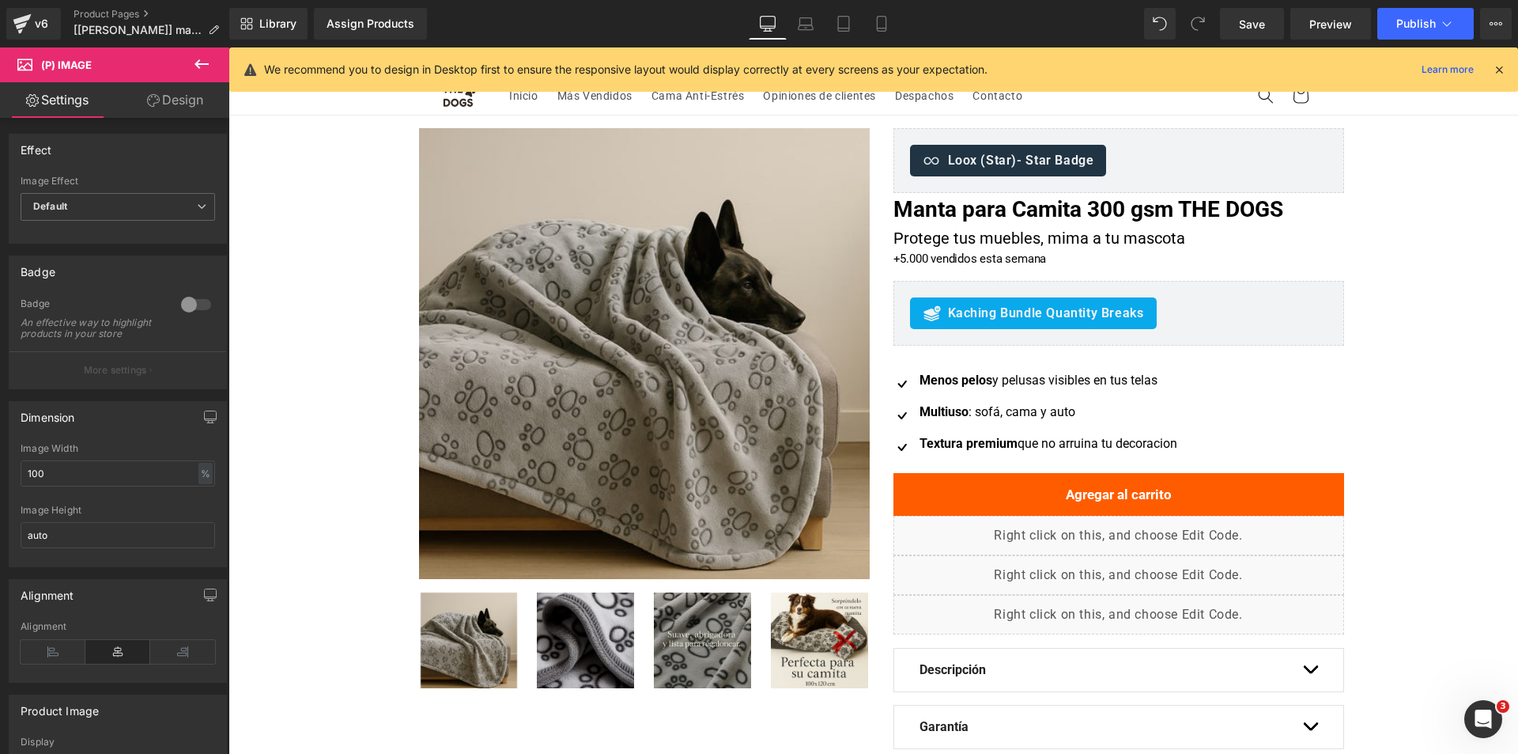
click at [171, 99] on link "Design" at bounding box center [175, 100] width 115 height 36
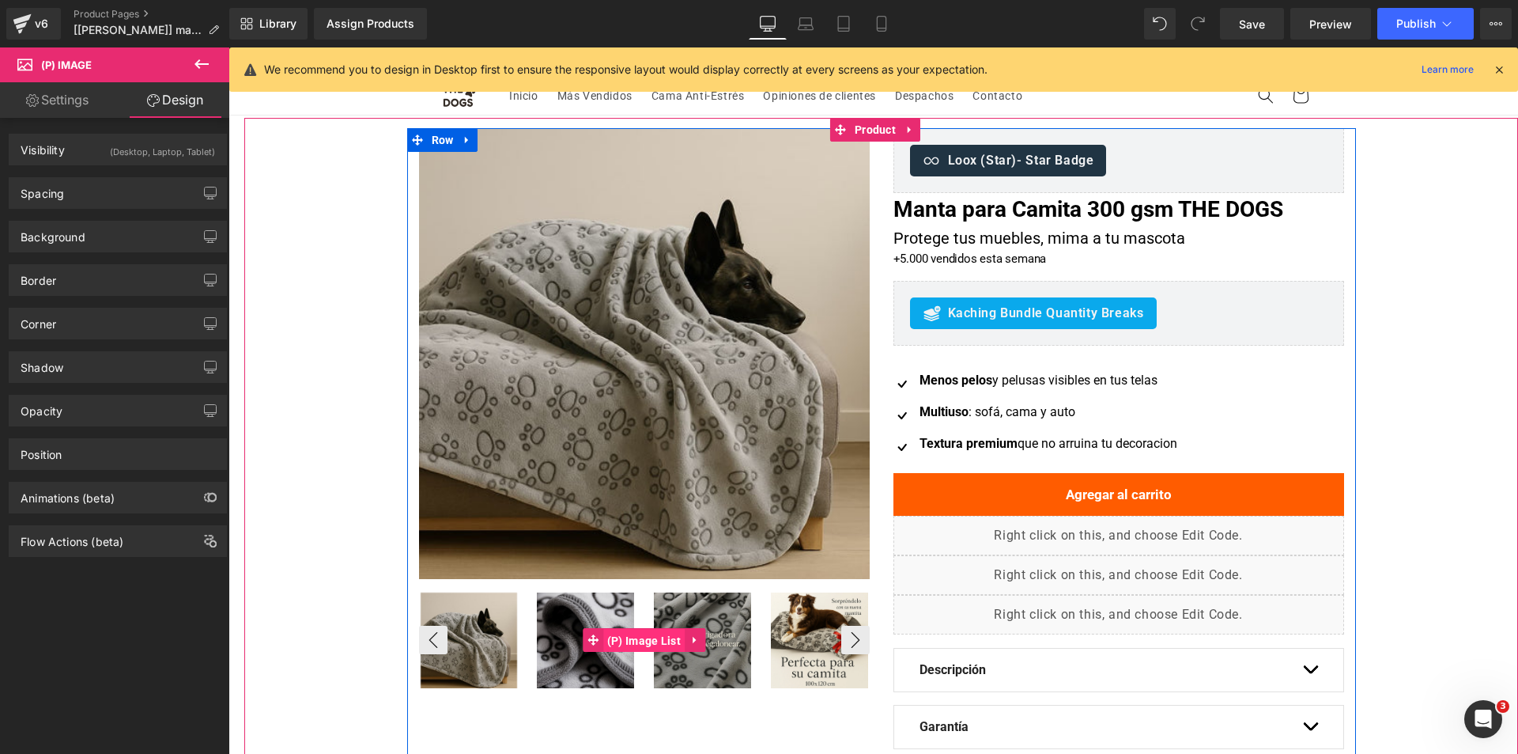
click at [626, 630] on span "(P) Image List" at bounding box center [643, 641] width 81 height 24
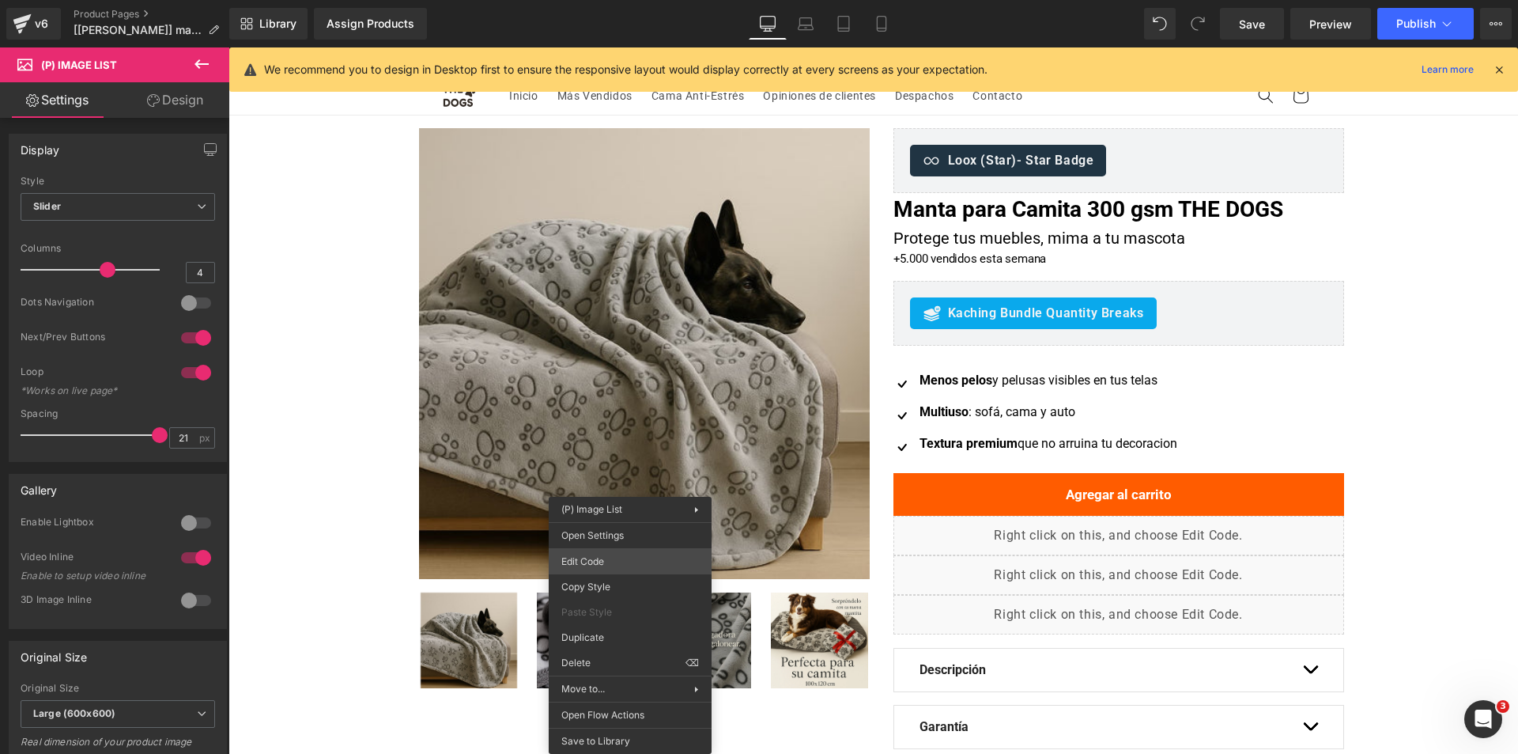
click at [644, 0] on div "(P) Image List You are previewing how the will restyle your page. You can not e…" at bounding box center [759, 0] width 1518 height 0
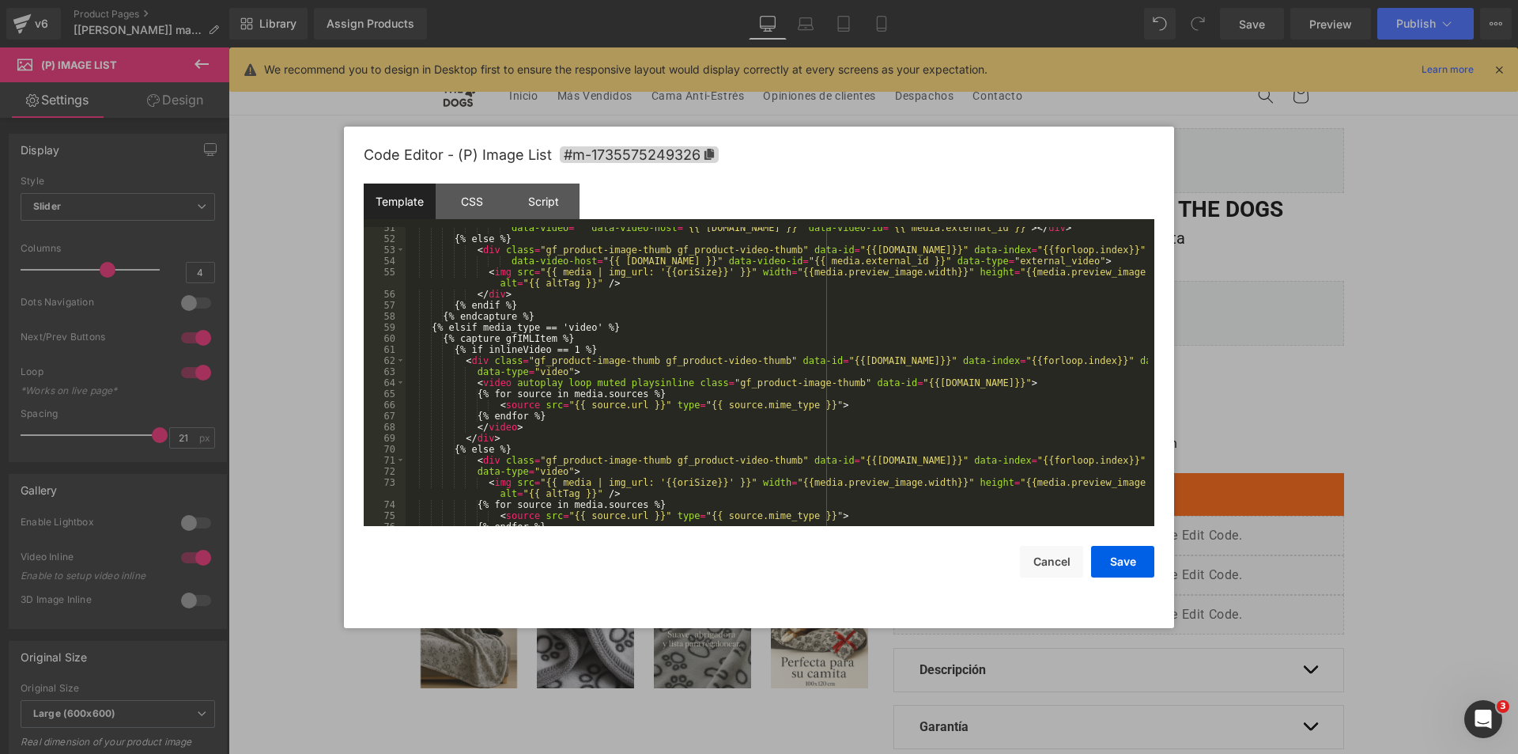
scroll to position [569, 0]
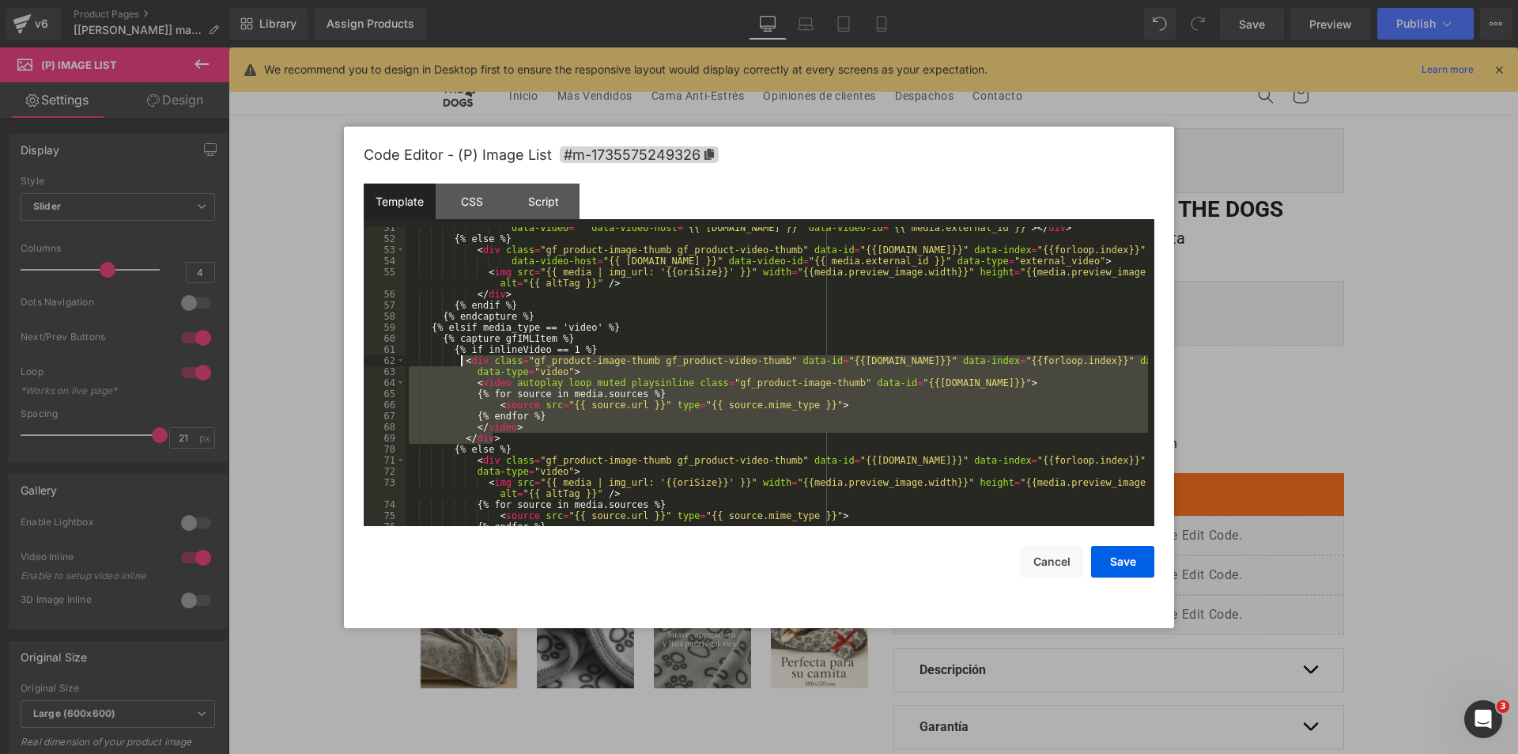
drag, startPoint x: 502, startPoint y: 438, endPoint x: 459, endPoint y: 357, distance: 91.6
click at [459, 357] on div "data-video = "" data-video-host = "{{ [DOMAIN_NAME] }}" data-video-id = "{{ med…" at bounding box center [777, 382] width 743 height 321
